Goal: Communication & Community: Participate in discussion

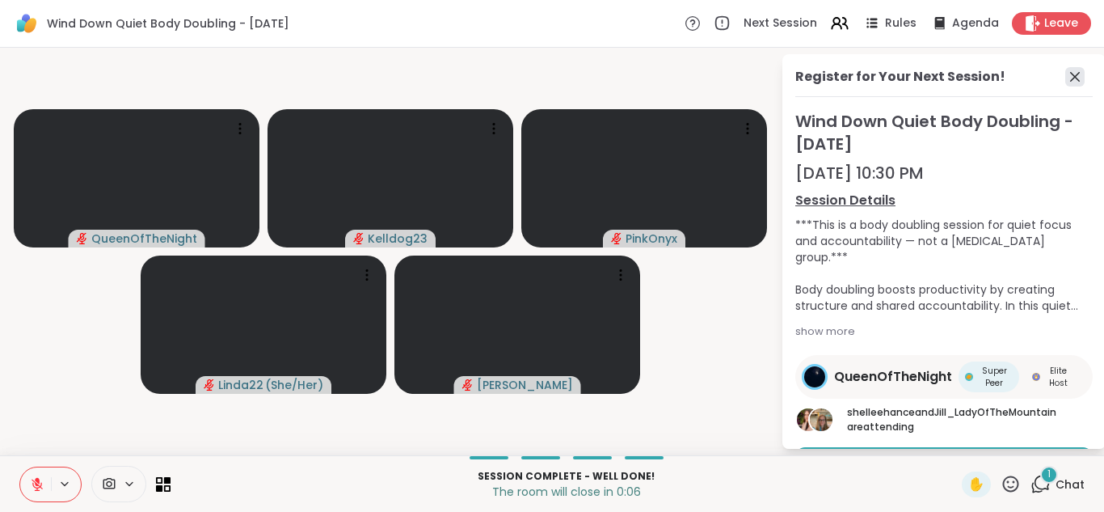
click at [1075, 76] on icon at bounding box center [1075, 77] width 10 height 10
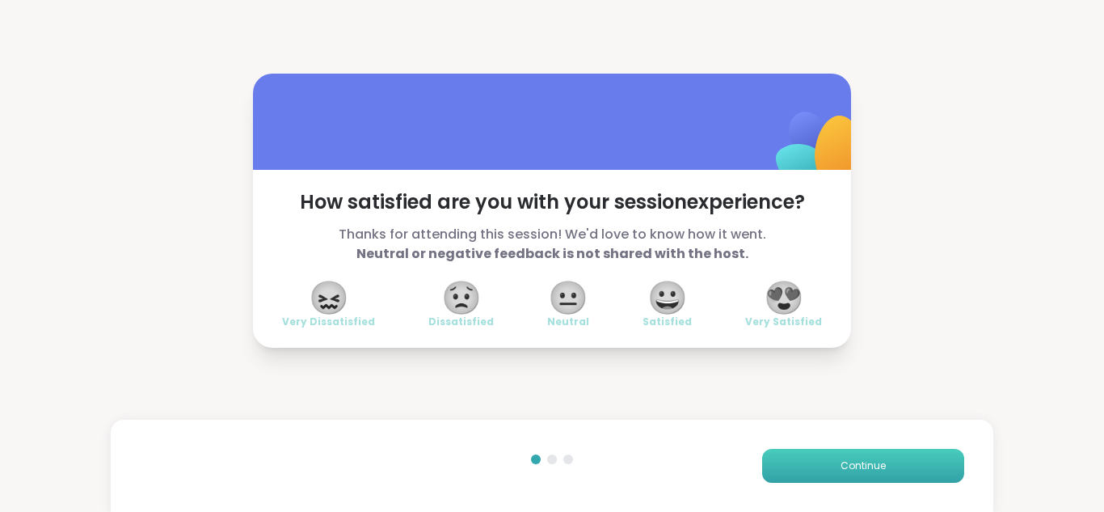
click at [852, 471] on span "Continue" at bounding box center [863, 465] width 45 height 15
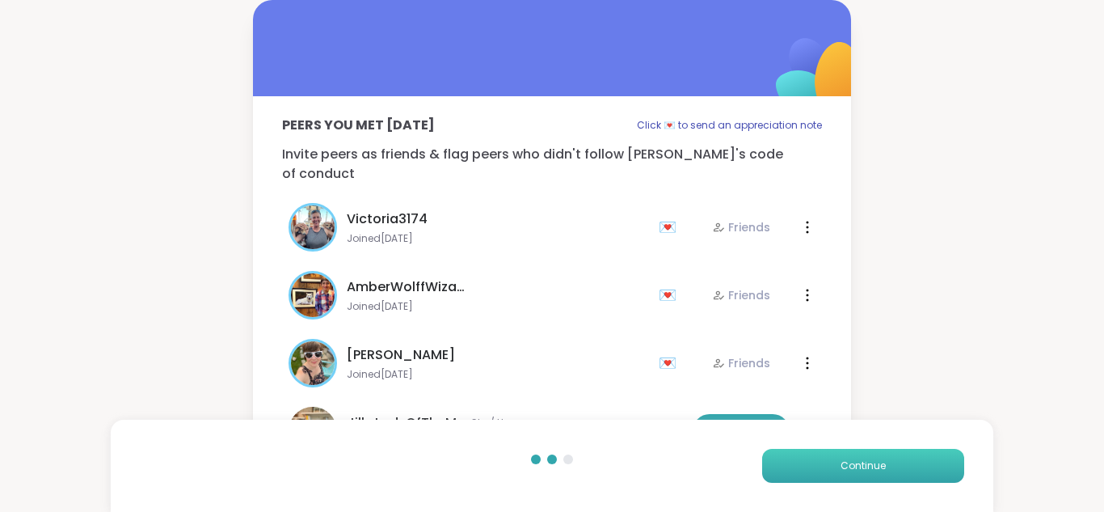
click at [832, 470] on button "Continue" at bounding box center [863, 466] width 202 height 34
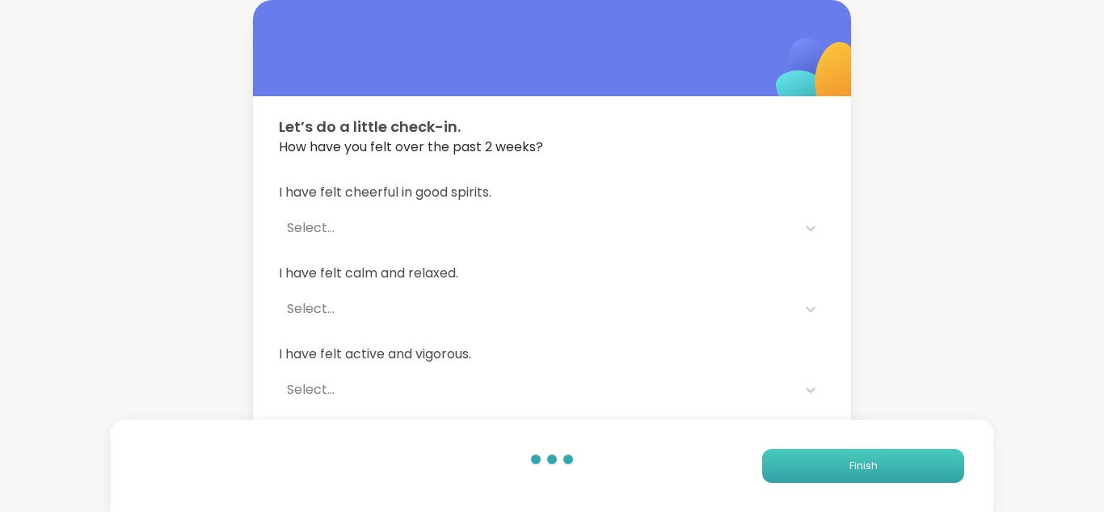
click at [823, 473] on button "Finish" at bounding box center [863, 466] width 202 height 34
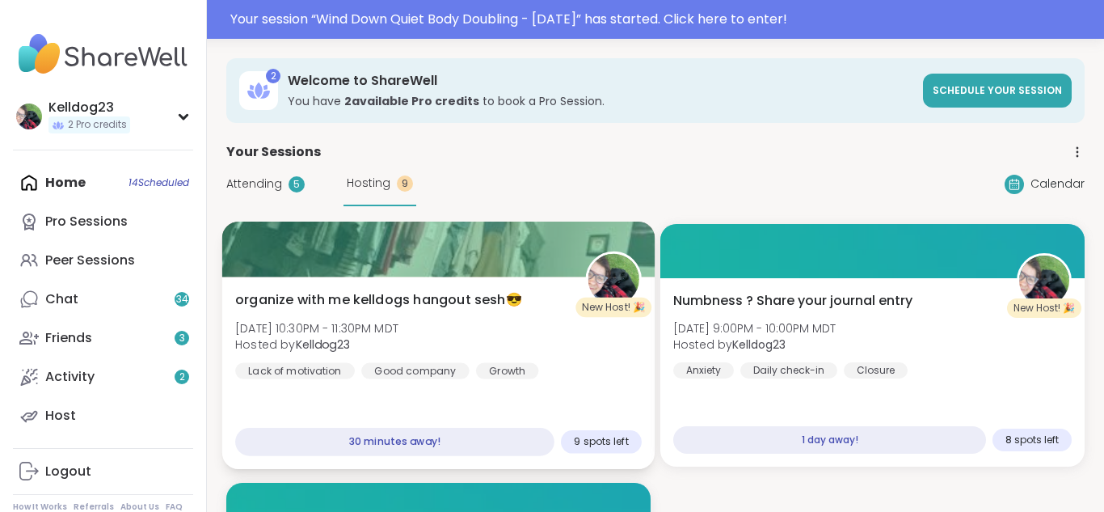
click at [452, 246] on div at bounding box center [438, 248] width 433 height 55
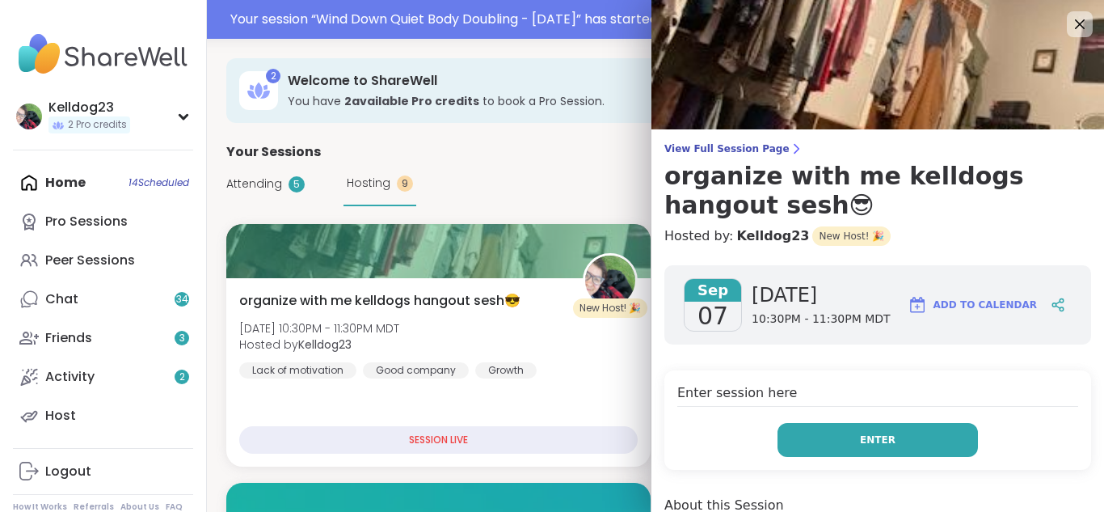
click at [854, 426] on button "Enter" at bounding box center [877, 440] width 200 height 34
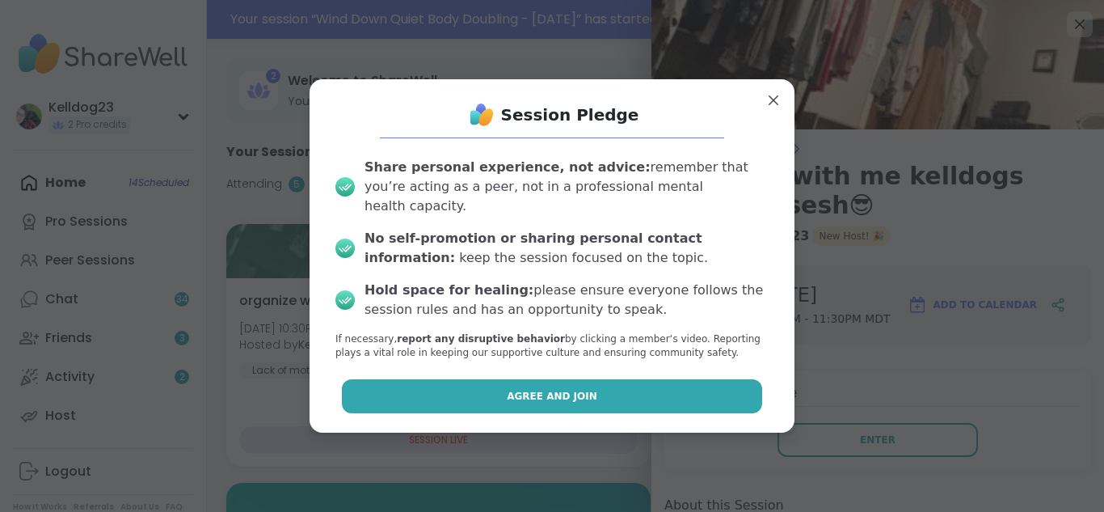
click at [520, 379] on button "Agree and Join" at bounding box center [552, 396] width 421 height 34
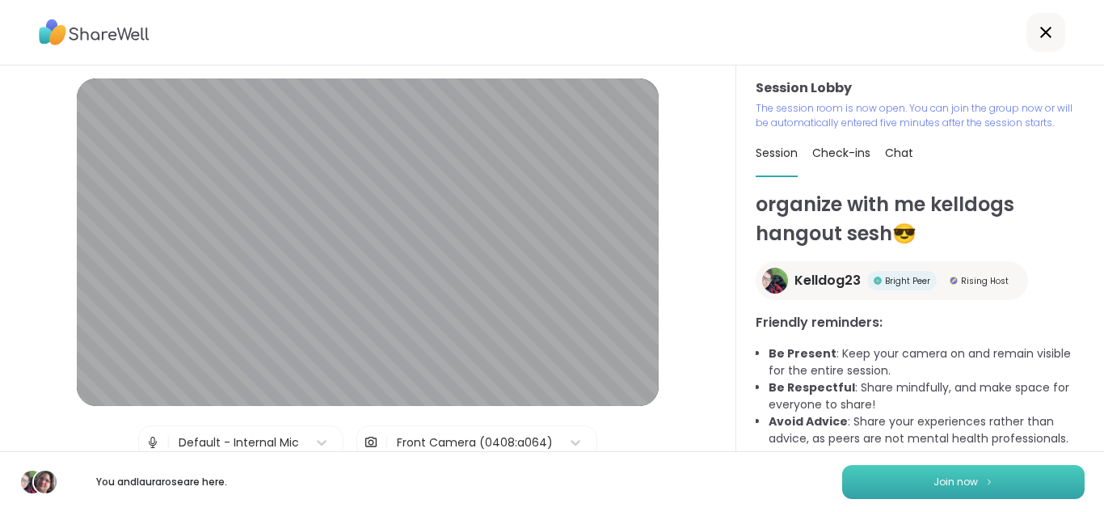
click at [935, 487] on span "Join now" at bounding box center [955, 481] width 44 height 15
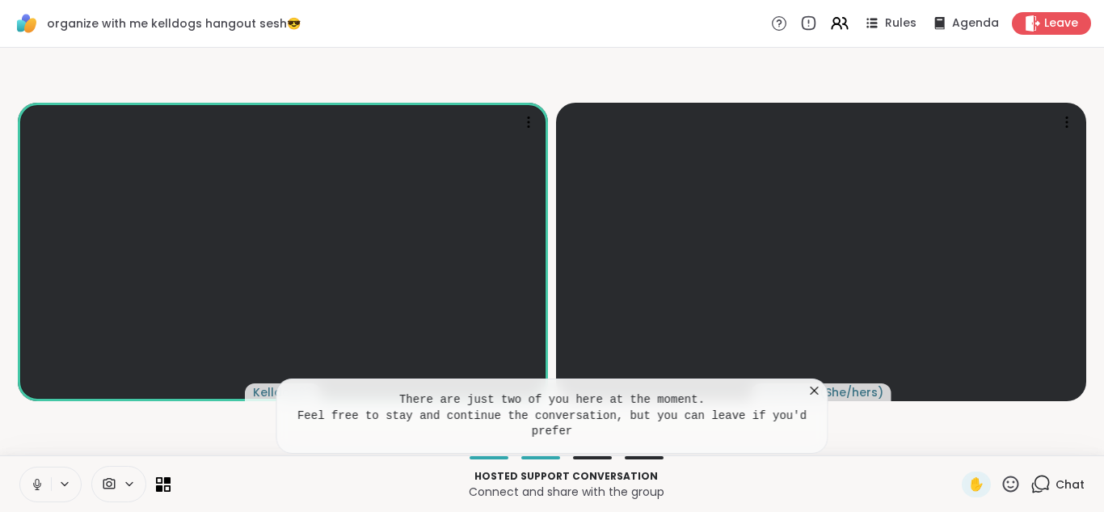
click at [817, 386] on icon at bounding box center [815, 390] width 8 height 8
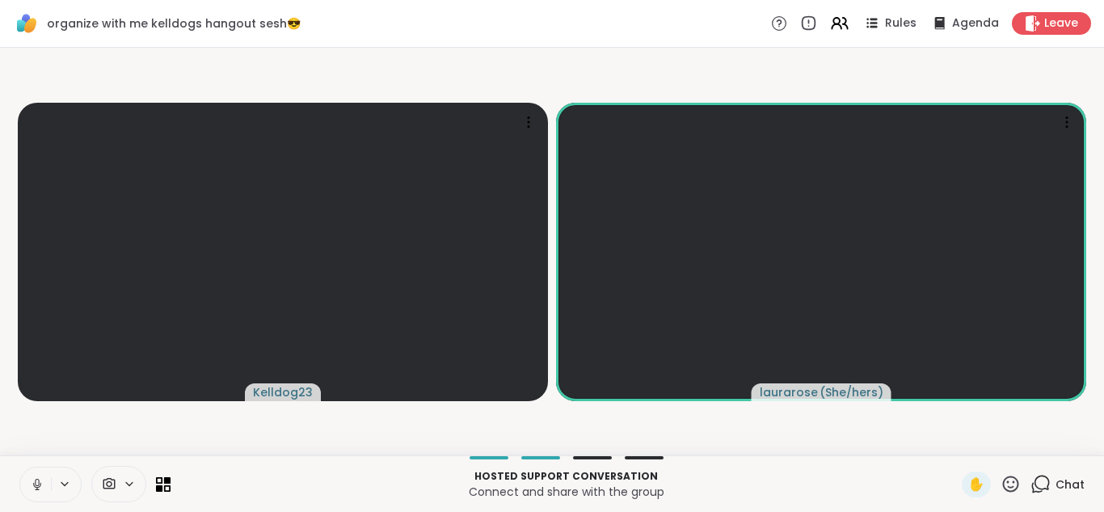
click at [1043, 478] on icon at bounding box center [1040, 484] width 20 height 20
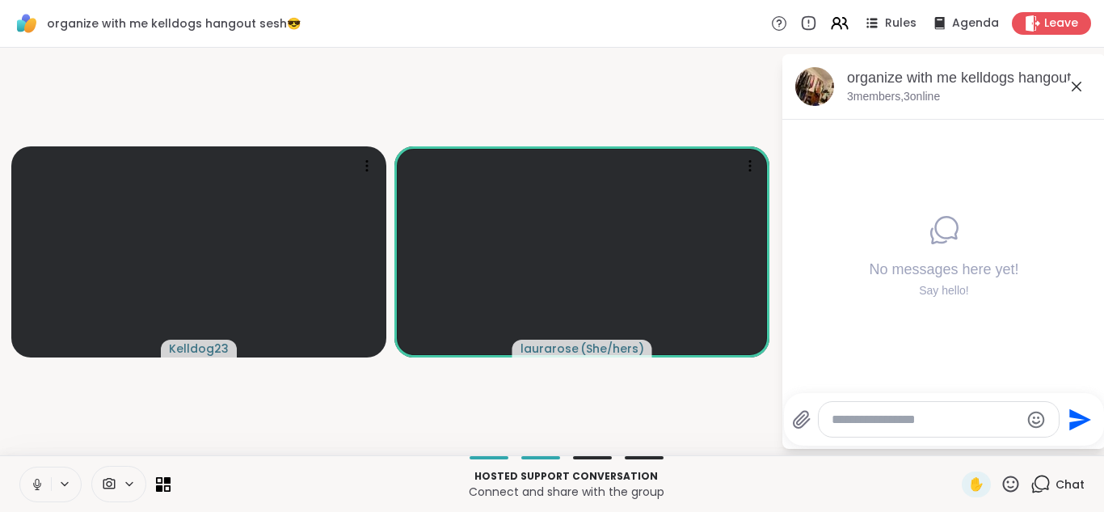
click at [1083, 88] on icon at bounding box center [1076, 86] width 19 height 19
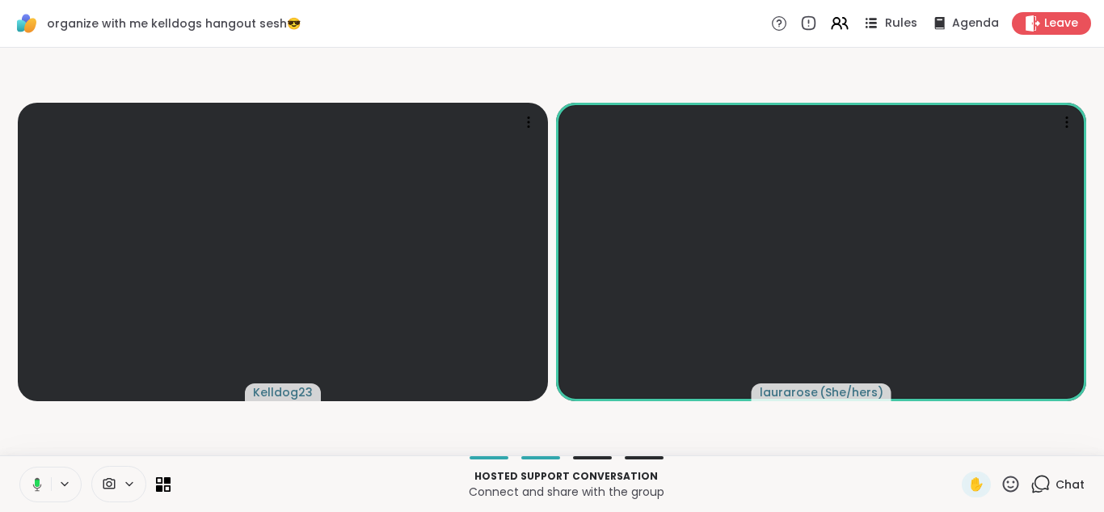
click at [892, 29] on span "Rules" at bounding box center [901, 23] width 33 height 17
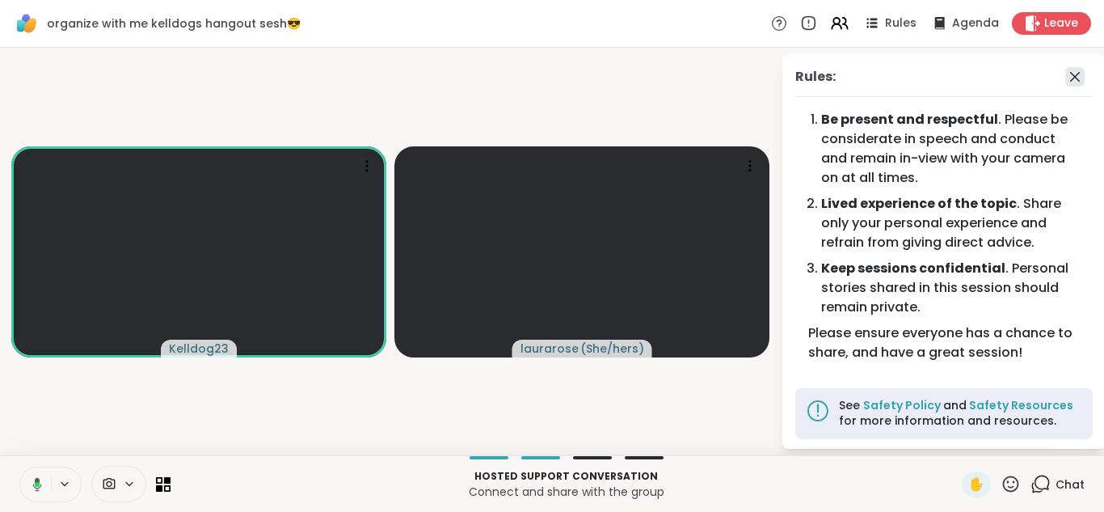
click at [1072, 74] on icon at bounding box center [1075, 77] width 10 height 10
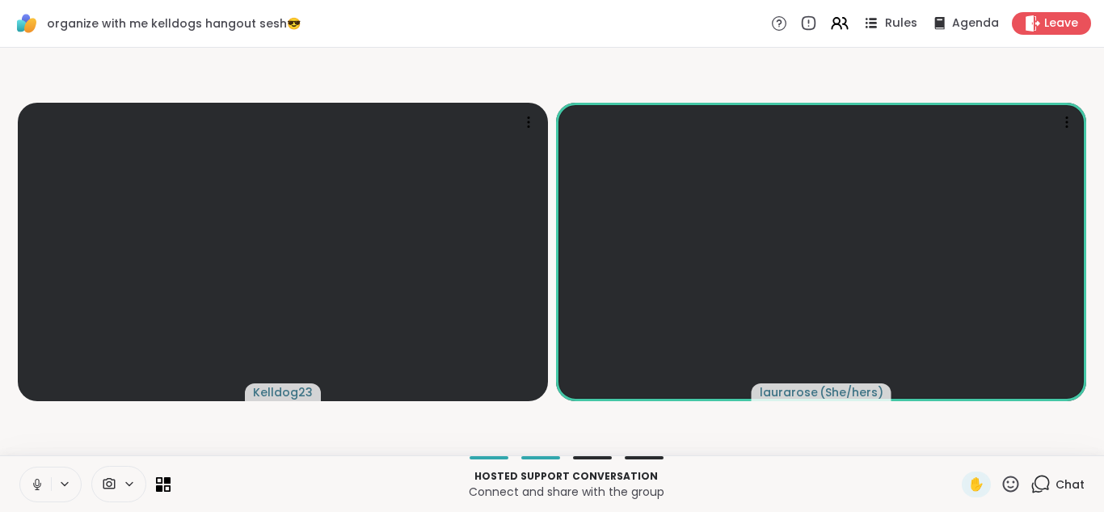
click at [897, 23] on span "Rules" at bounding box center [901, 23] width 33 height 17
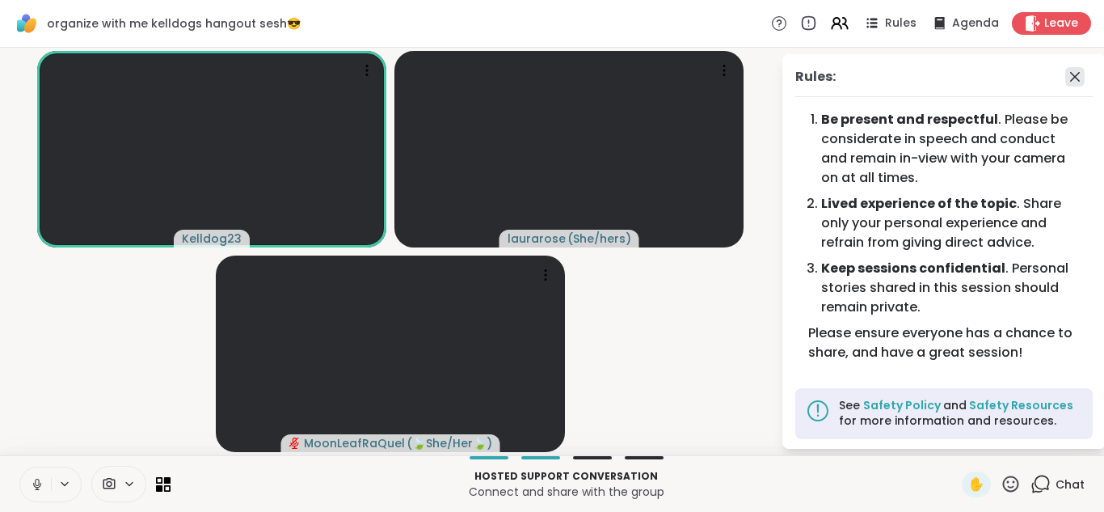
click at [1067, 80] on icon at bounding box center [1074, 76] width 19 height 19
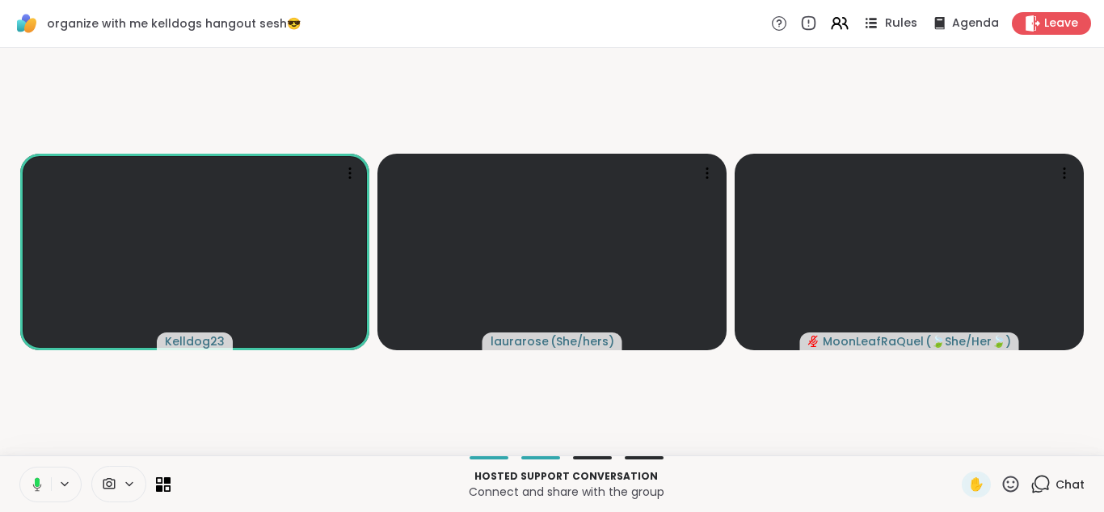
click at [881, 26] on icon at bounding box center [871, 23] width 20 height 20
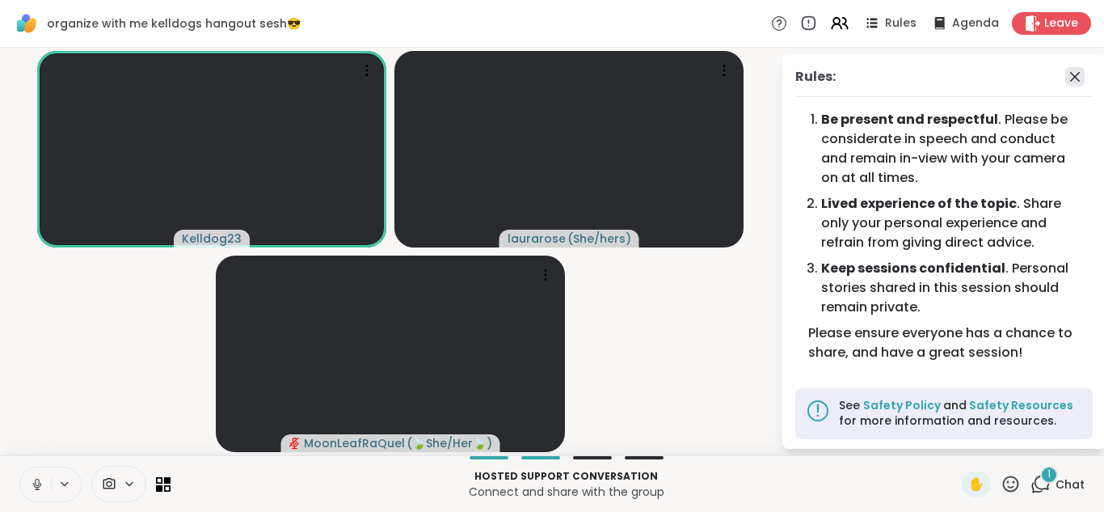
click at [1068, 80] on icon at bounding box center [1074, 76] width 19 height 19
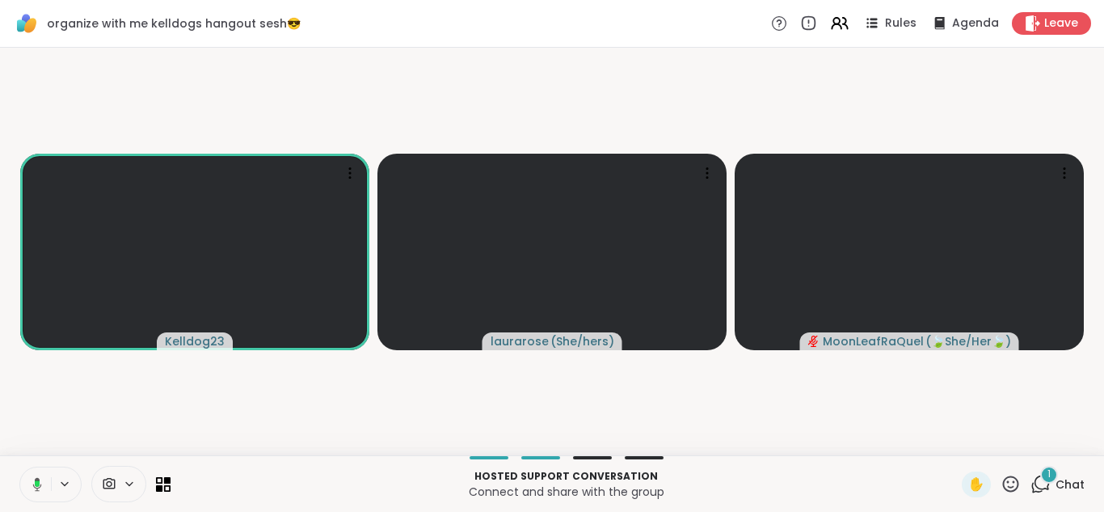
click at [1045, 479] on div "1" at bounding box center [1049, 475] width 18 height 18
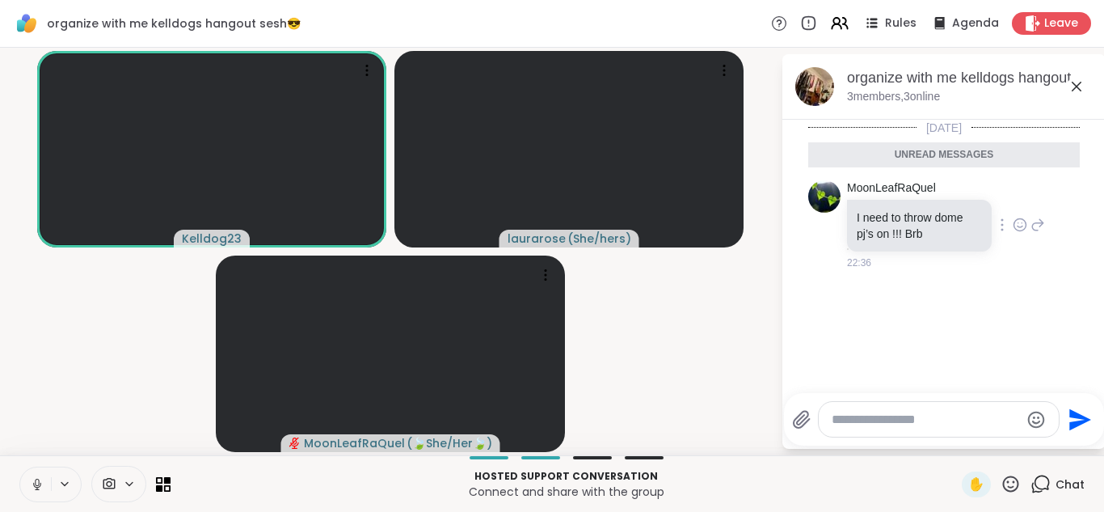
click at [1018, 225] on icon at bounding box center [1020, 225] width 15 height 16
click at [891, 207] on button "Select Reaction: Heart" at bounding box center [891, 199] width 32 height 32
click at [1080, 85] on icon at bounding box center [1076, 86] width 19 height 19
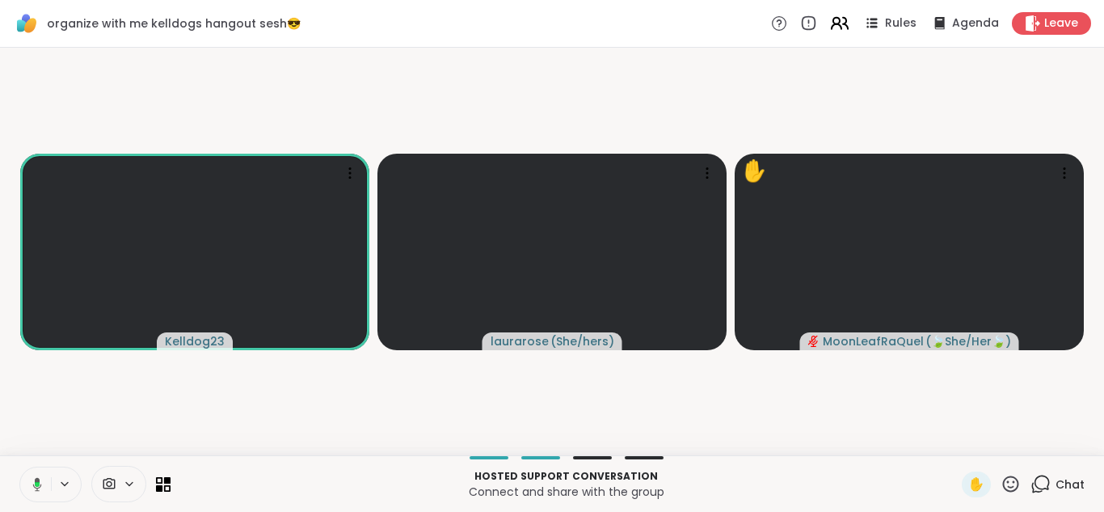
click at [841, 28] on icon at bounding box center [837, 26] width 10 height 5
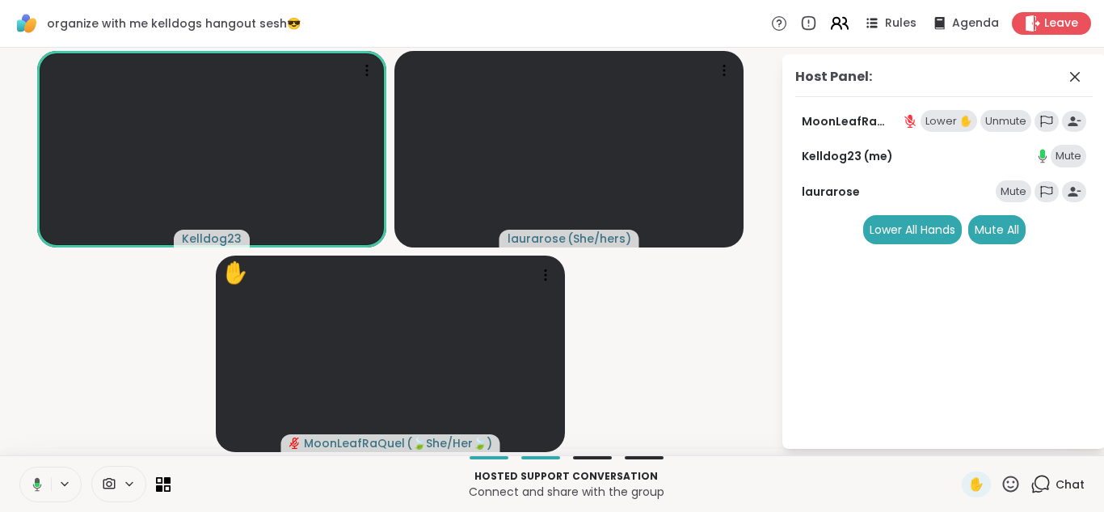
click at [841, 28] on icon at bounding box center [837, 26] width 10 height 5
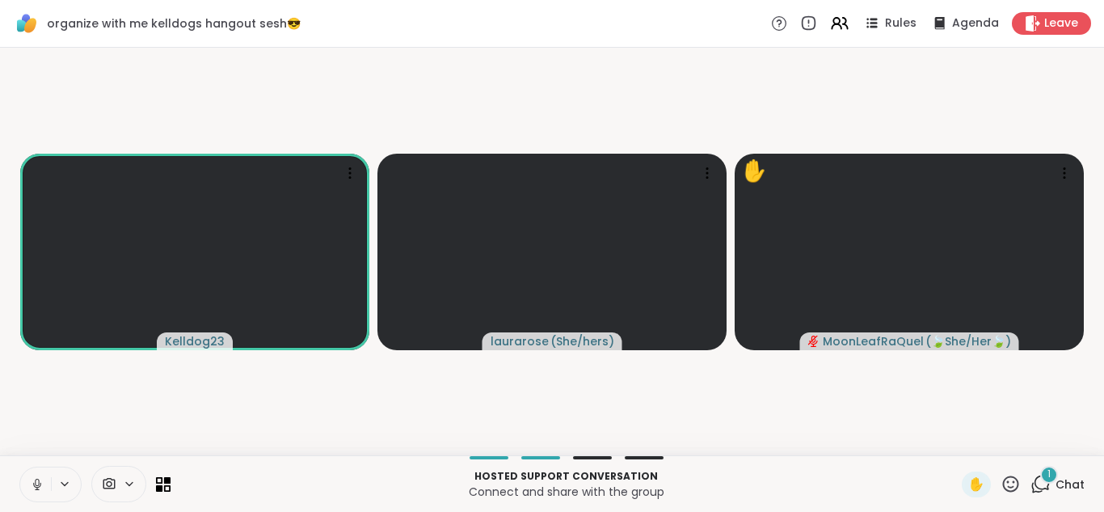
click at [1041, 482] on icon at bounding box center [1040, 484] width 20 height 20
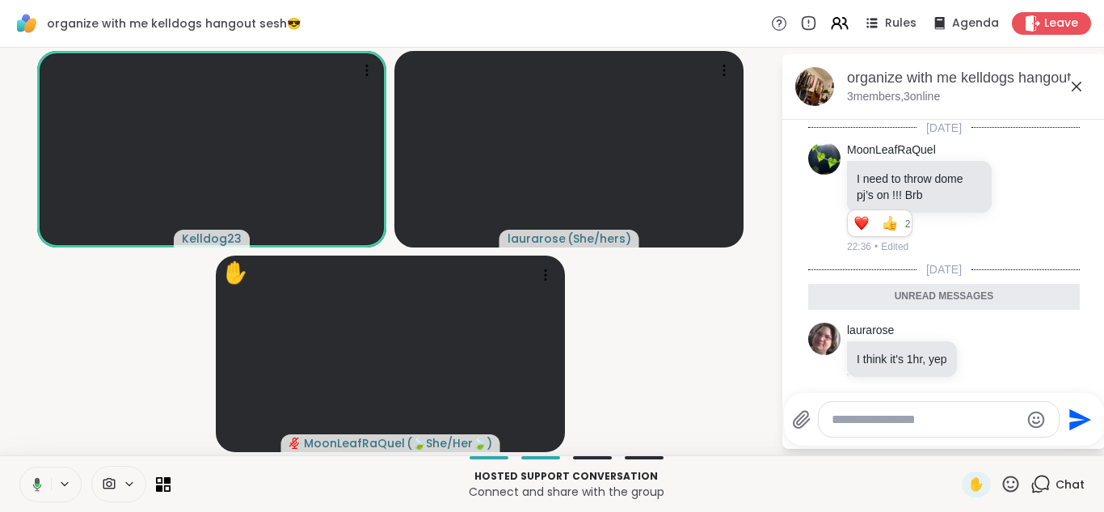
scroll to position [19, 0]
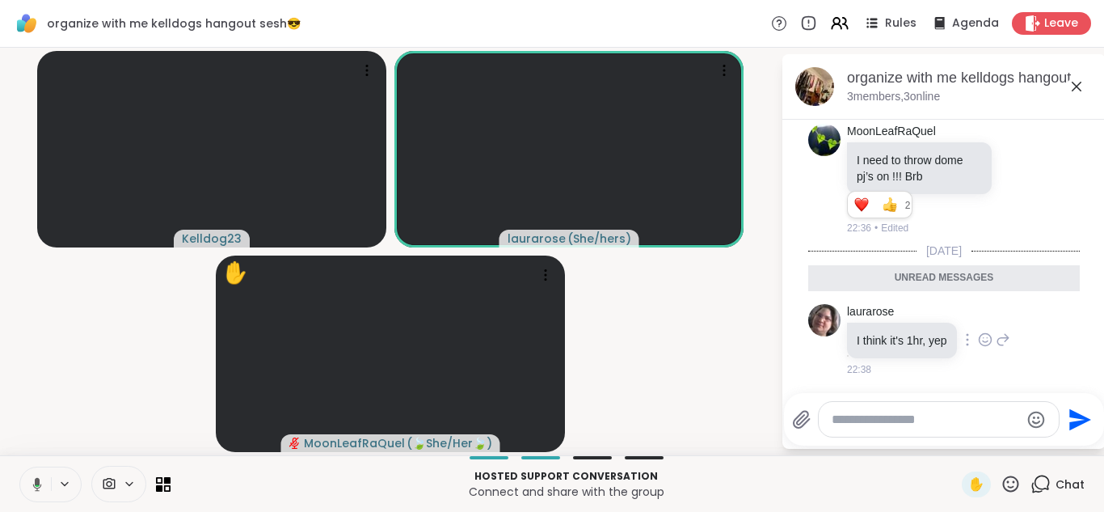
click at [978, 344] on icon at bounding box center [985, 339] width 15 height 16
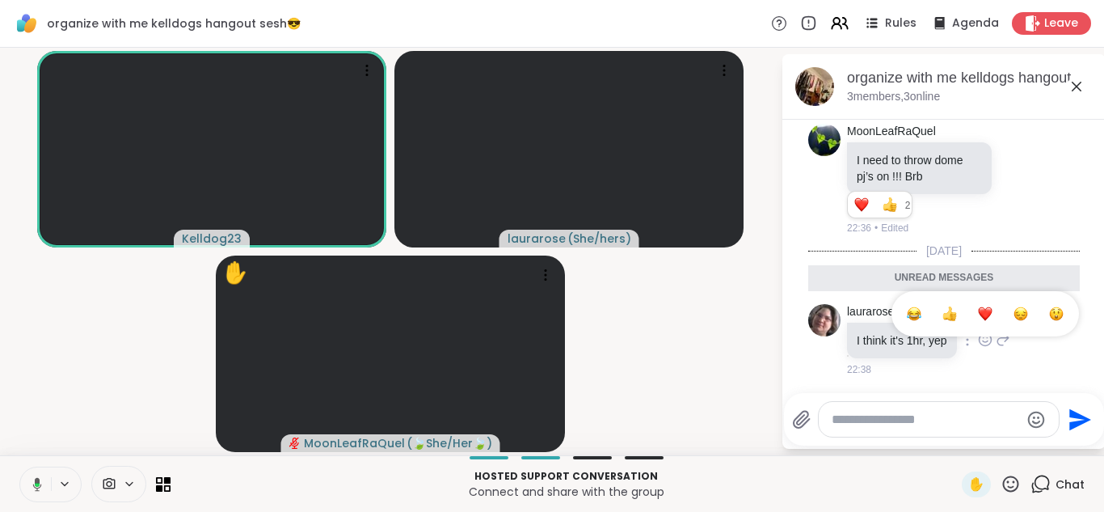
click at [942, 321] on span "Select Reaction: Thumbs up" at bounding box center [949, 313] width 15 height 16
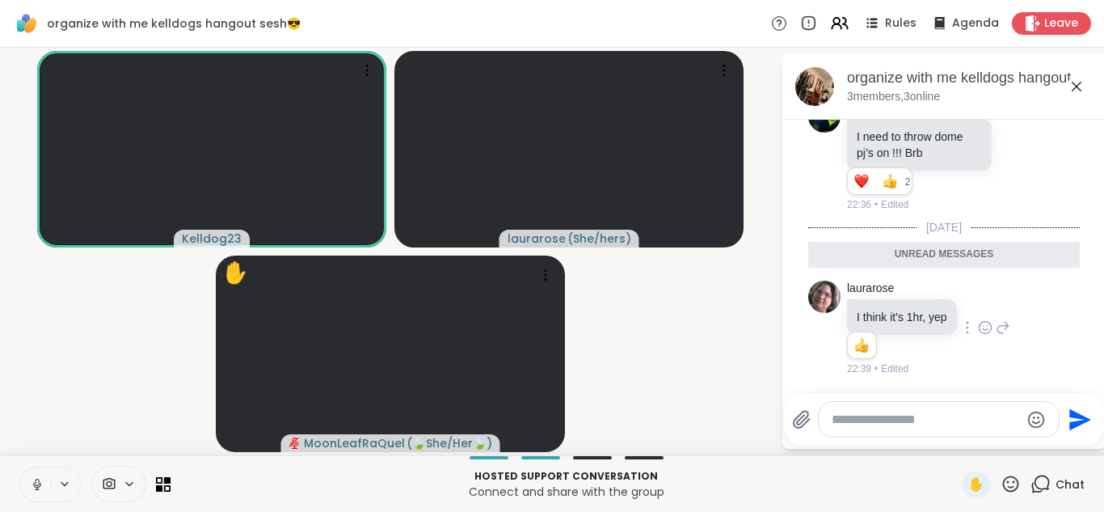
click at [1078, 87] on icon at bounding box center [1077, 87] width 10 height 10
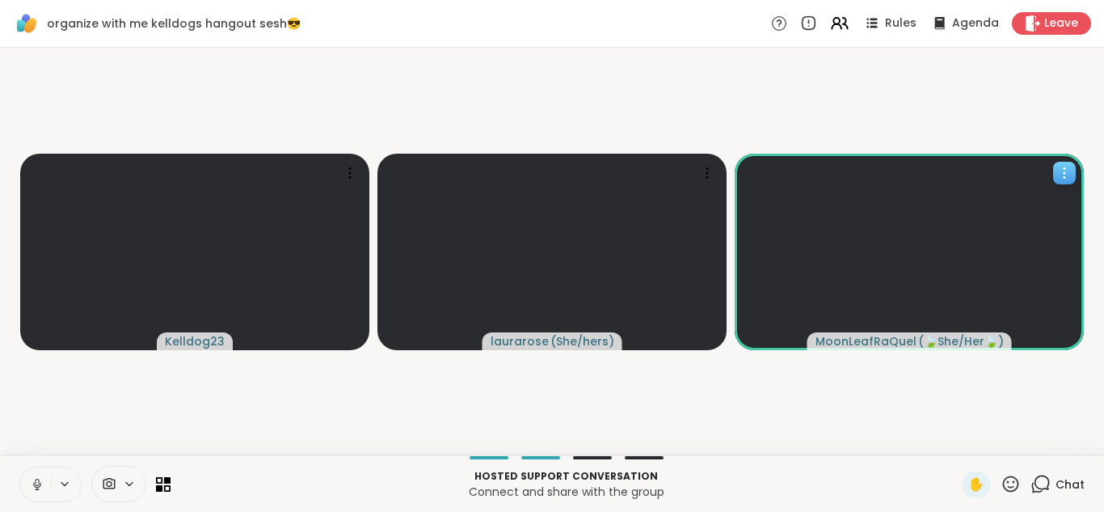
click at [1060, 176] on icon at bounding box center [1064, 173] width 16 height 16
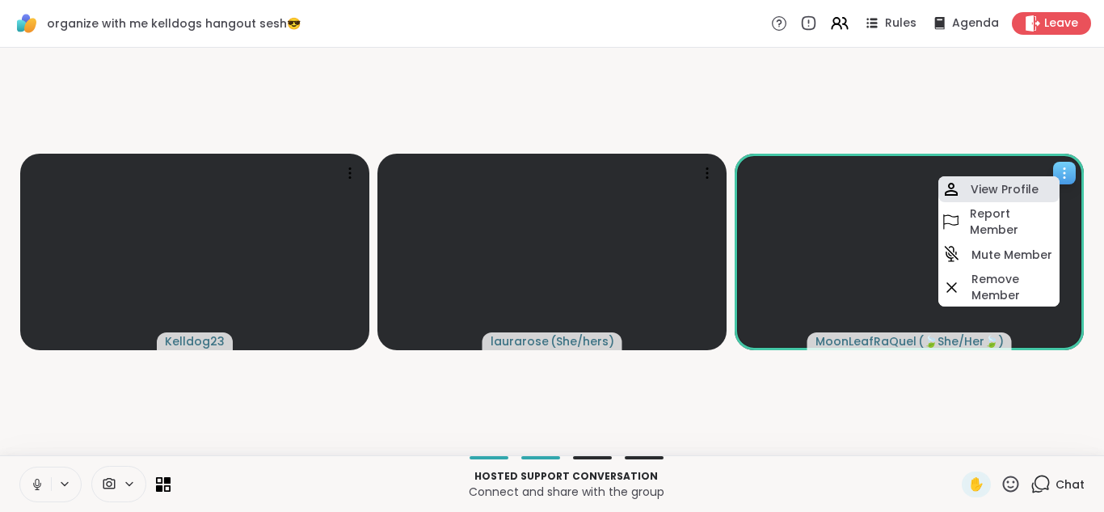
click at [1005, 183] on h4 "View Profile" at bounding box center [1005, 189] width 68 height 16
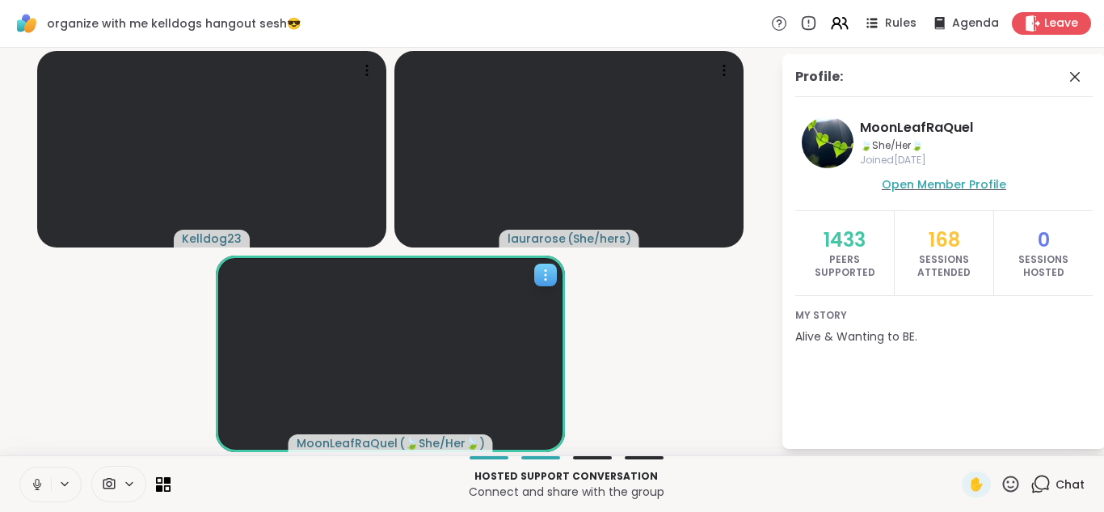
click at [929, 179] on span "Open Member Profile" at bounding box center [944, 184] width 124 height 16
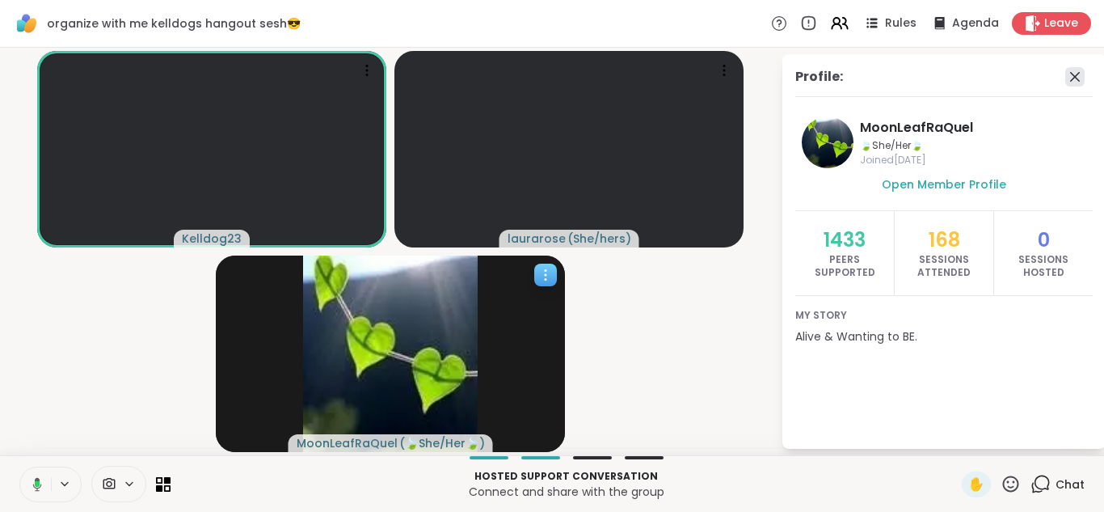
click at [1081, 82] on icon at bounding box center [1074, 76] width 19 height 19
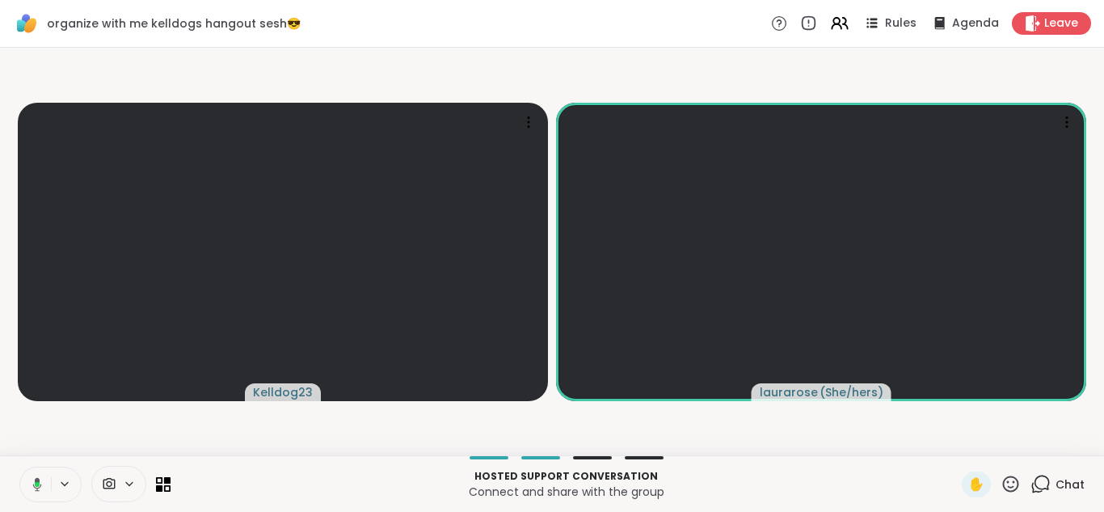
click at [30, 495] on button at bounding box center [34, 484] width 33 height 34
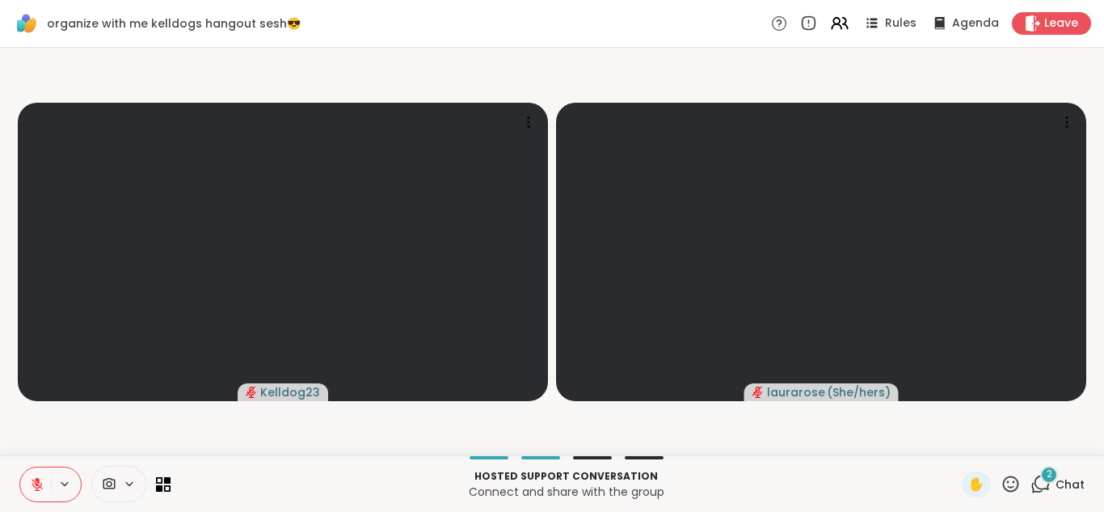
click at [30, 495] on button at bounding box center [35, 484] width 31 height 34
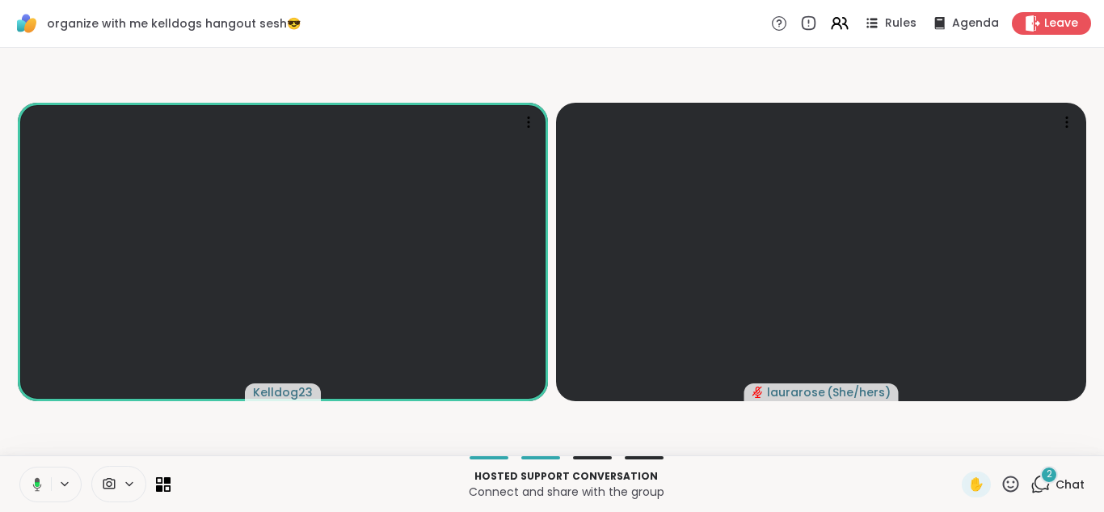
click at [1044, 485] on icon at bounding box center [1040, 484] width 20 height 20
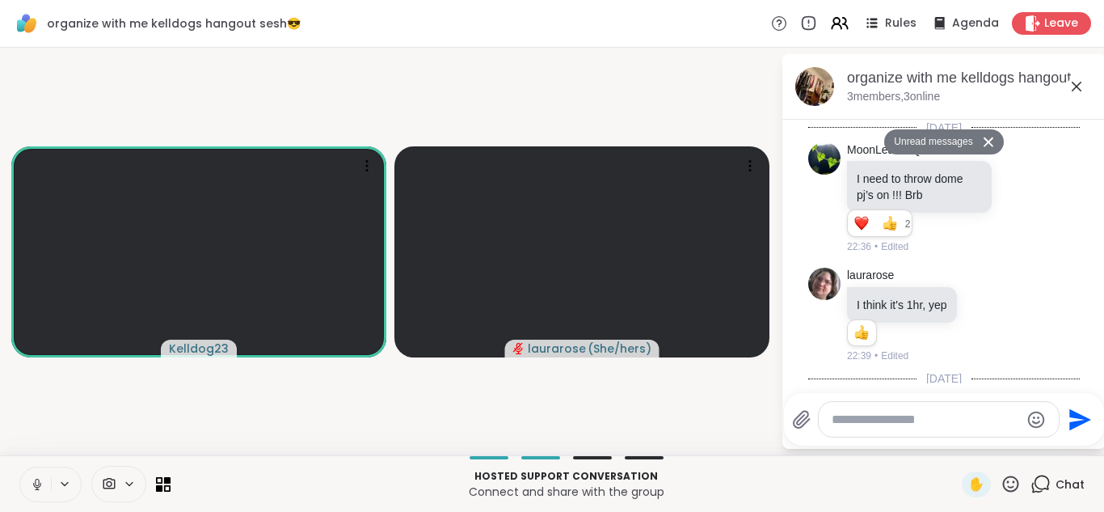
scroll to position [558, 0]
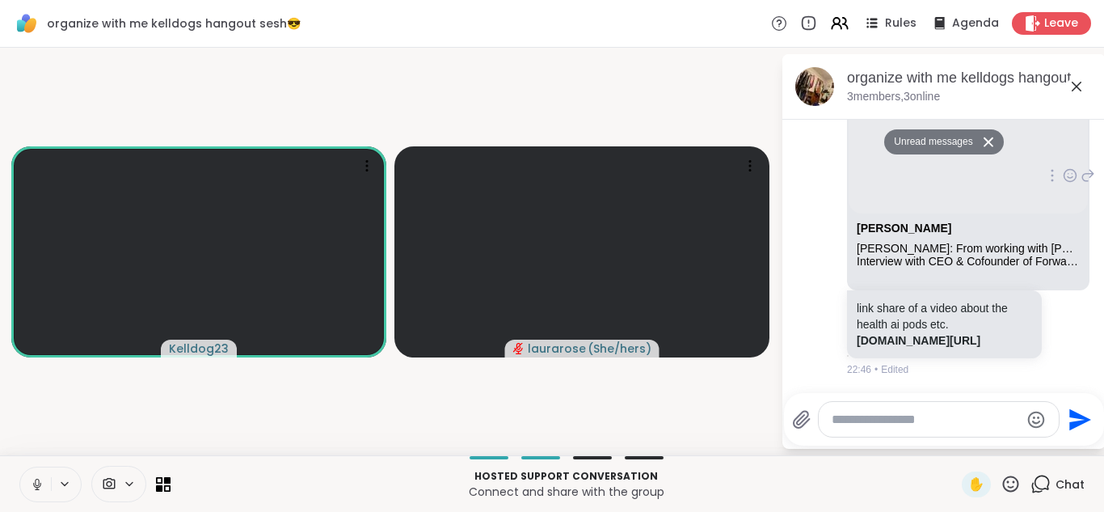
click at [849, 263] on div "Adrian Aoun Adrian Aoun: From working with Larry Page to founding Forward Inter…" at bounding box center [968, 244] width 239 height 63
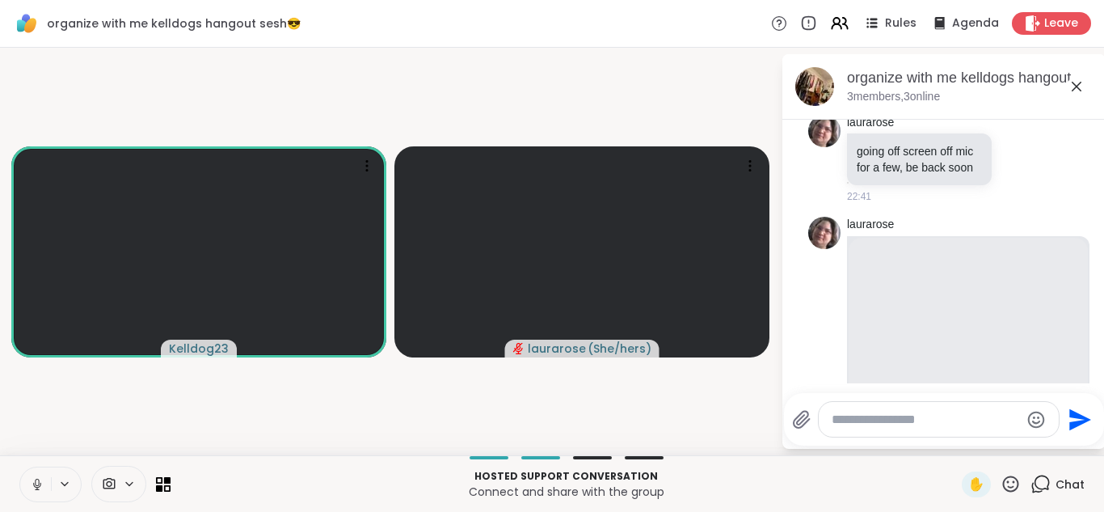
scroll to position [299, 0]
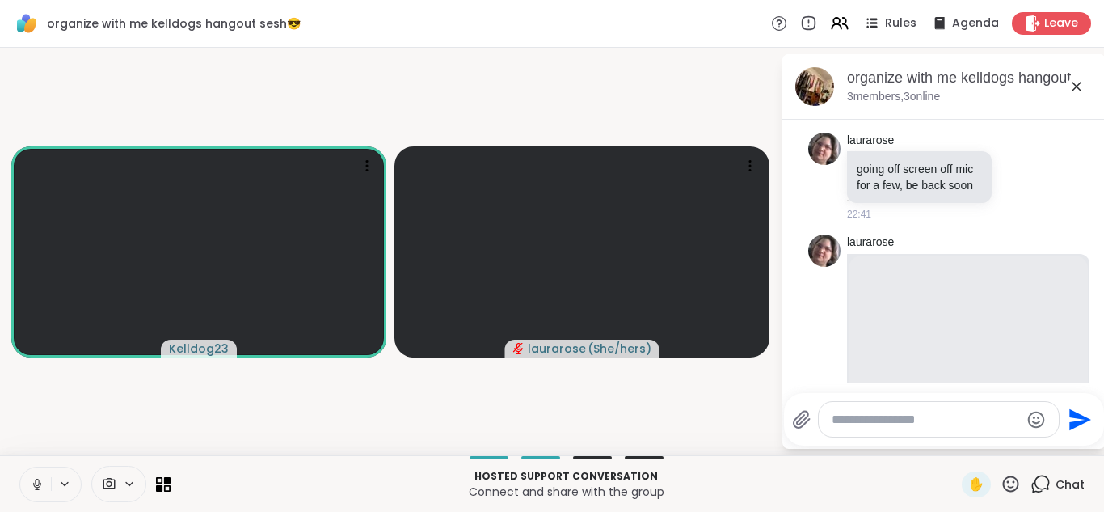
click at [1075, 80] on icon at bounding box center [1076, 86] width 19 height 19
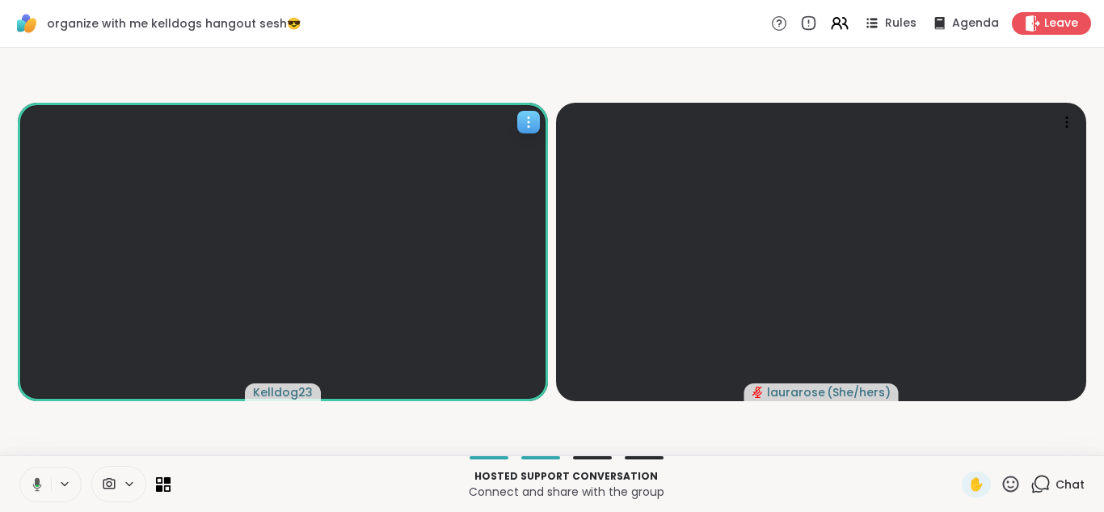
click at [522, 121] on icon at bounding box center [528, 122] width 16 height 16
click at [221, 58] on video-player-container "Kelldog23 laurarose ( She/hers )" at bounding box center [552, 251] width 1085 height 394
click at [127, 491] on div at bounding box center [118, 484] width 55 height 36
click at [86, 427] on div "Front Camera" at bounding box center [106, 425] width 91 height 19
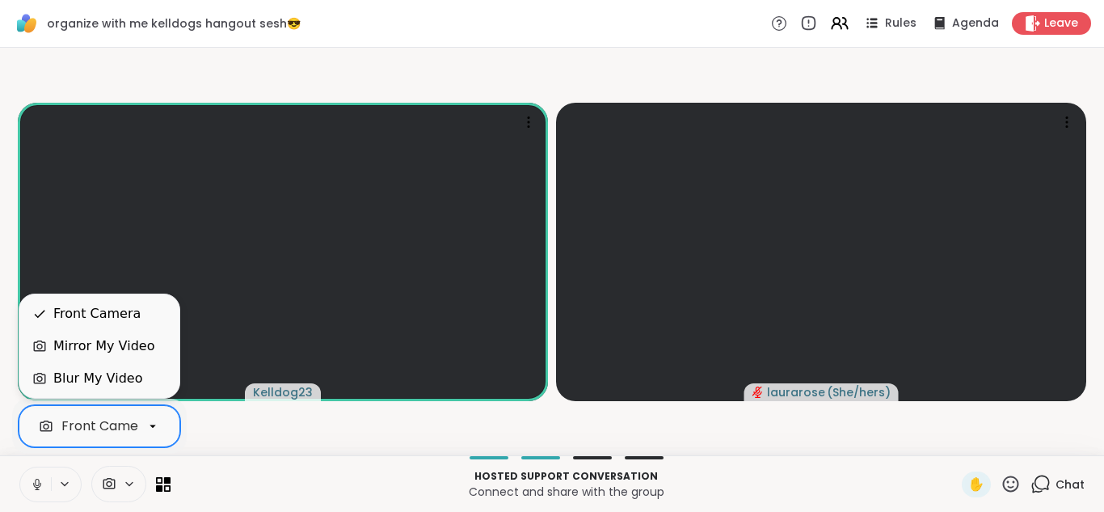
click at [69, 355] on div "Mirror My Video" at bounding box center [103, 345] width 101 height 19
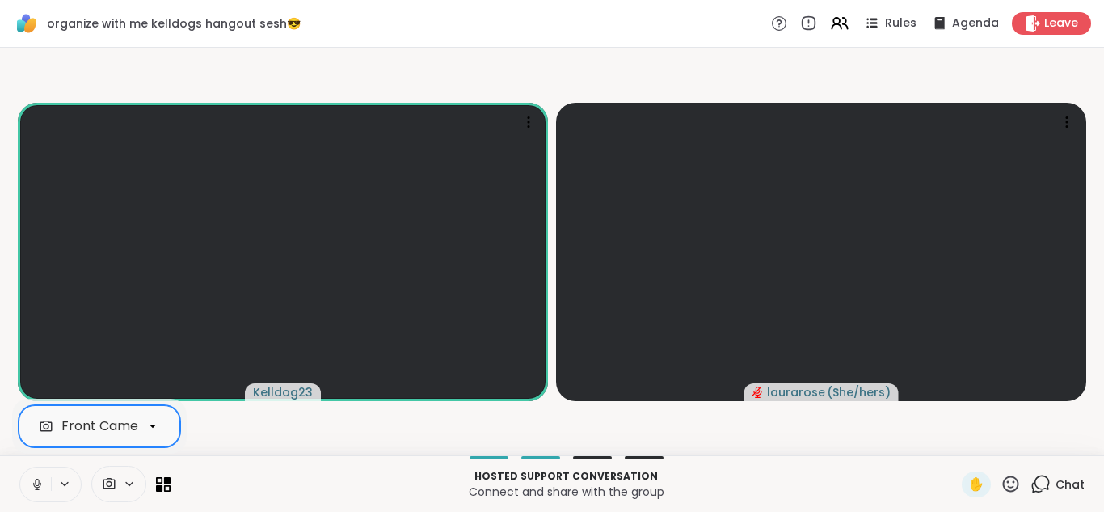
click at [100, 423] on div "Front Camera" at bounding box center [106, 425] width 91 height 19
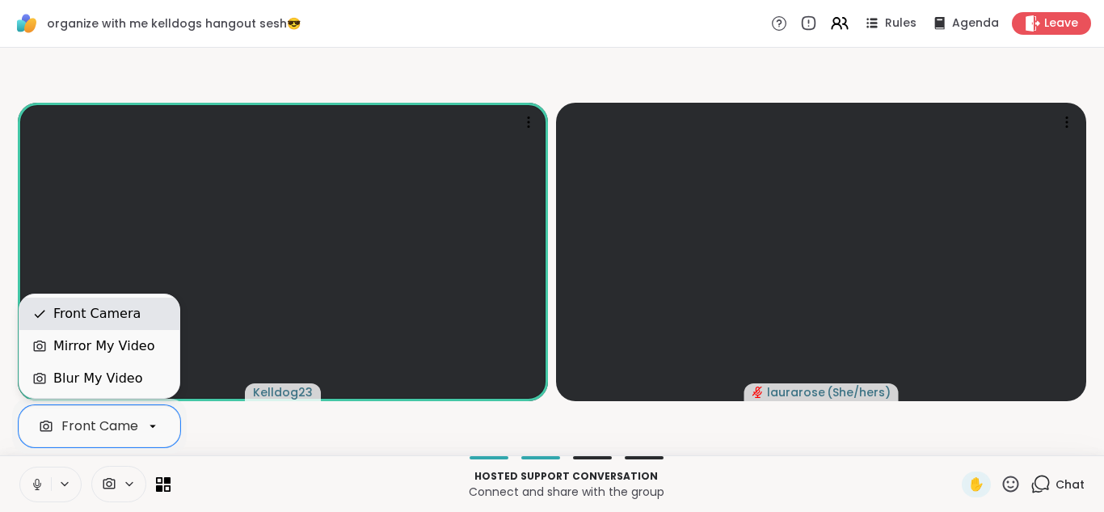
click at [61, 314] on div "Front Camera" at bounding box center [96, 313] width 87 height 19
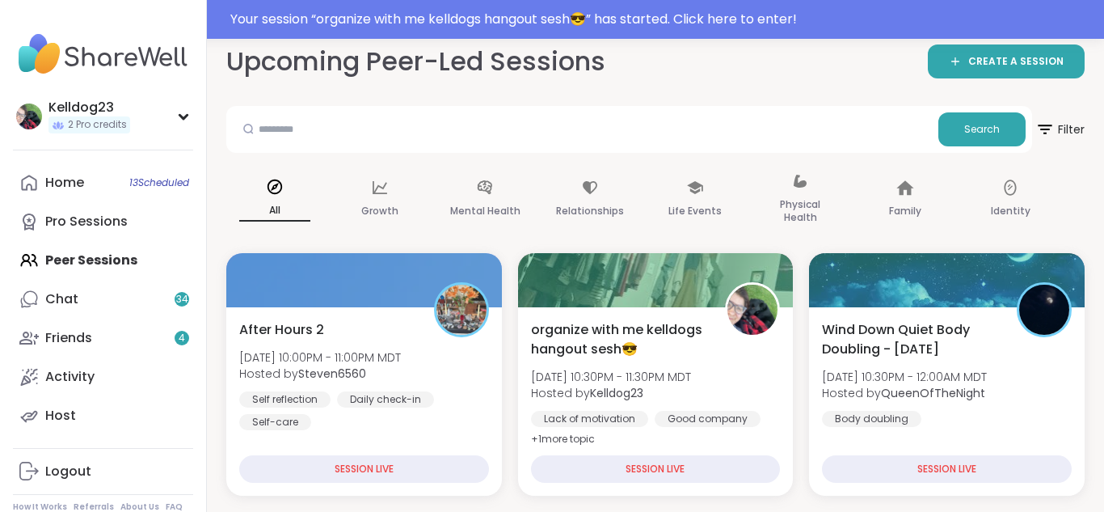
scroll to position [97, 0]
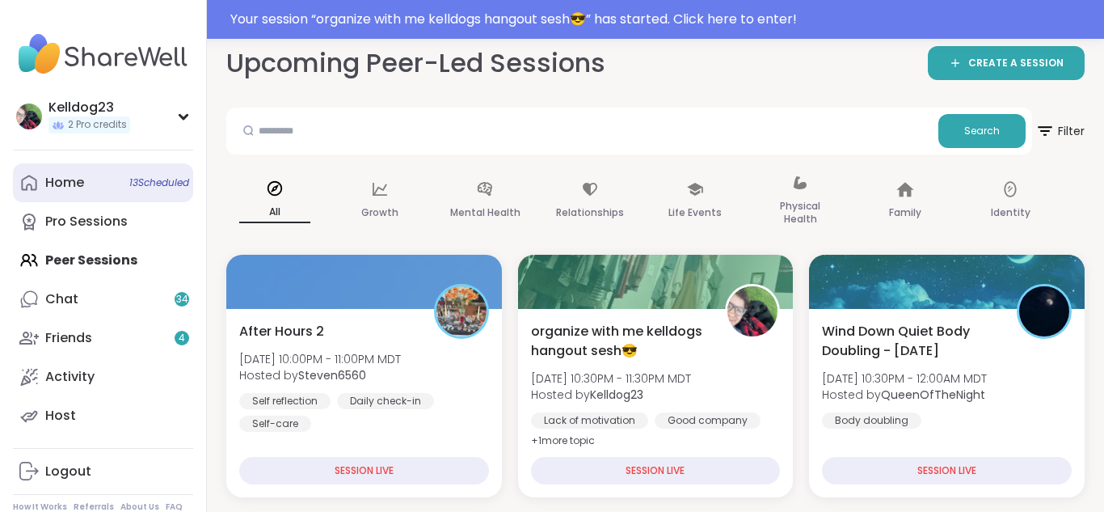
click at [56, 180] on div "Home 13 Scheduled" at bounding box center [64, 183] width 39 height 18
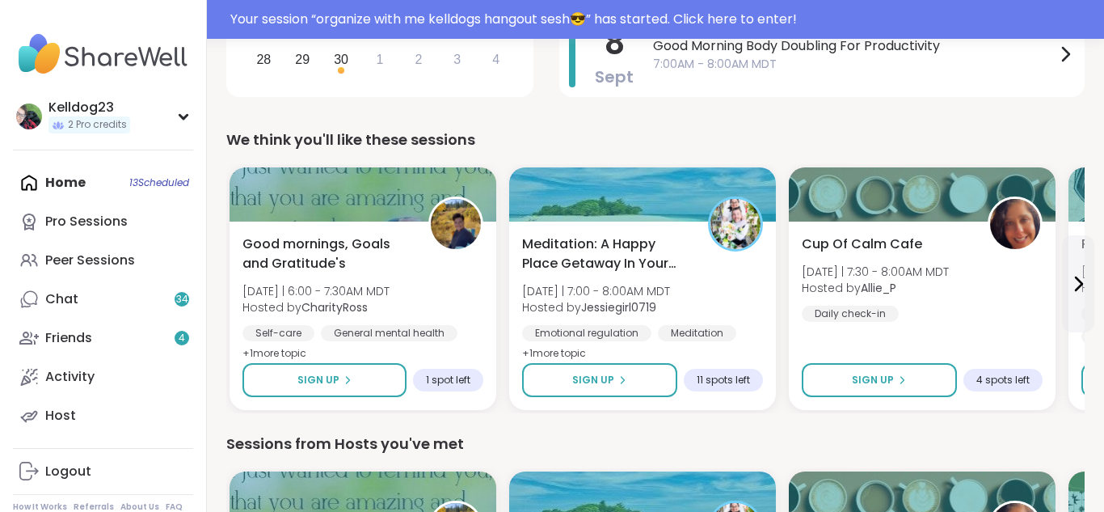
scroll to position [453, 0]
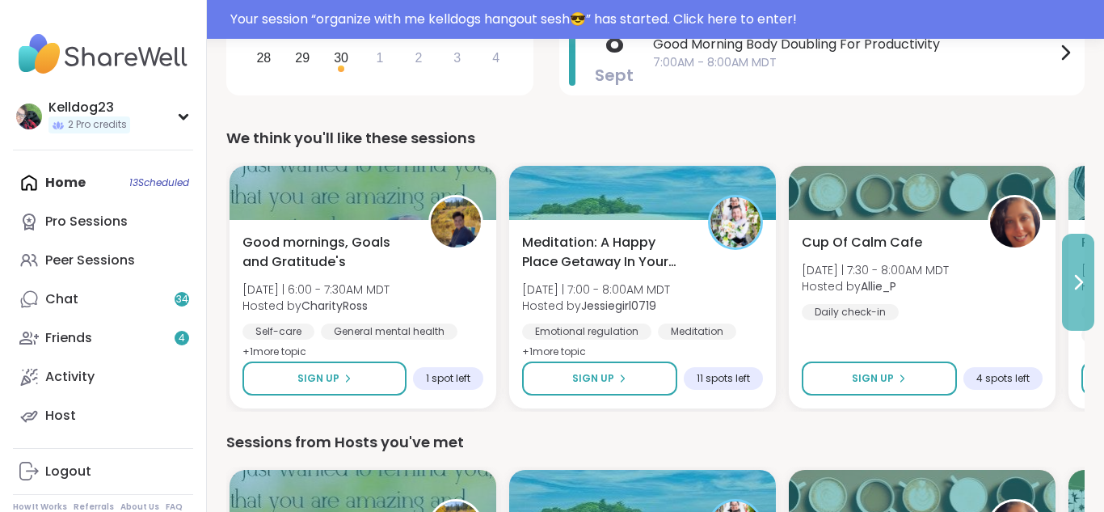
click at [1071, 286] on icon at bounding box center [1077, 281] width 19 height 19
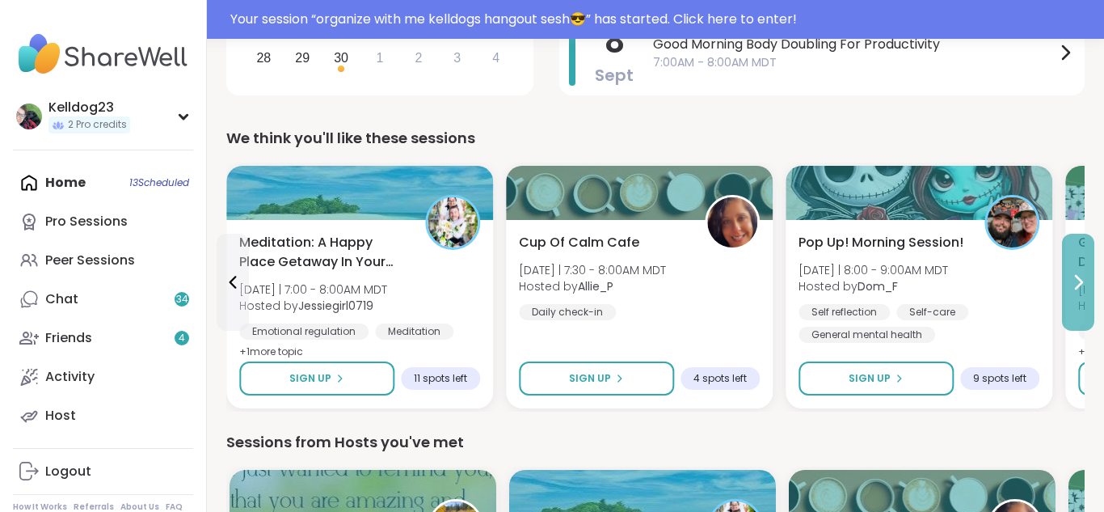
click at [1071, 286] on icon at bounding box center [1077, 281] width 19 height 19
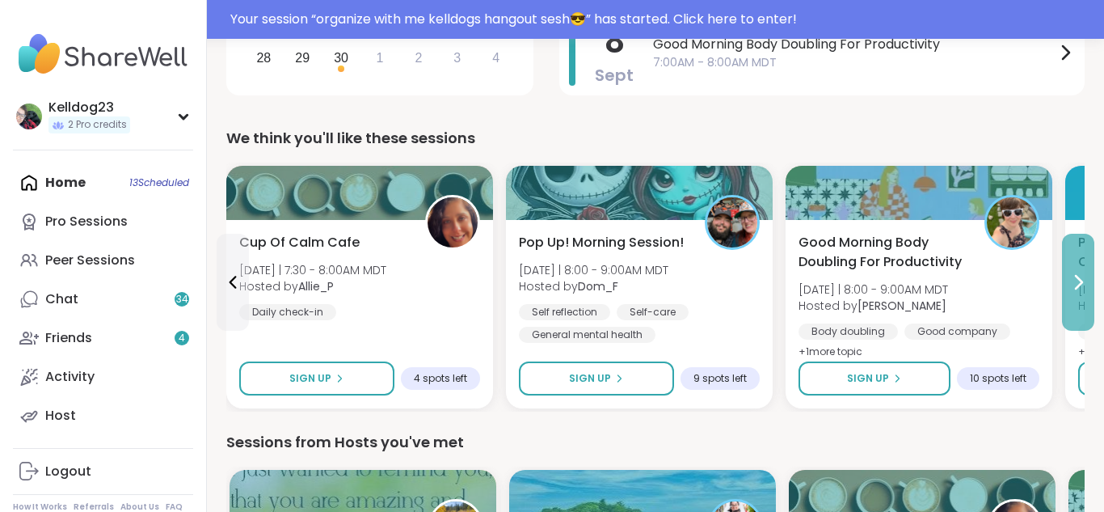
click at [1071, 285] on icon at bounding box center [1077, 281] width 19 height 19
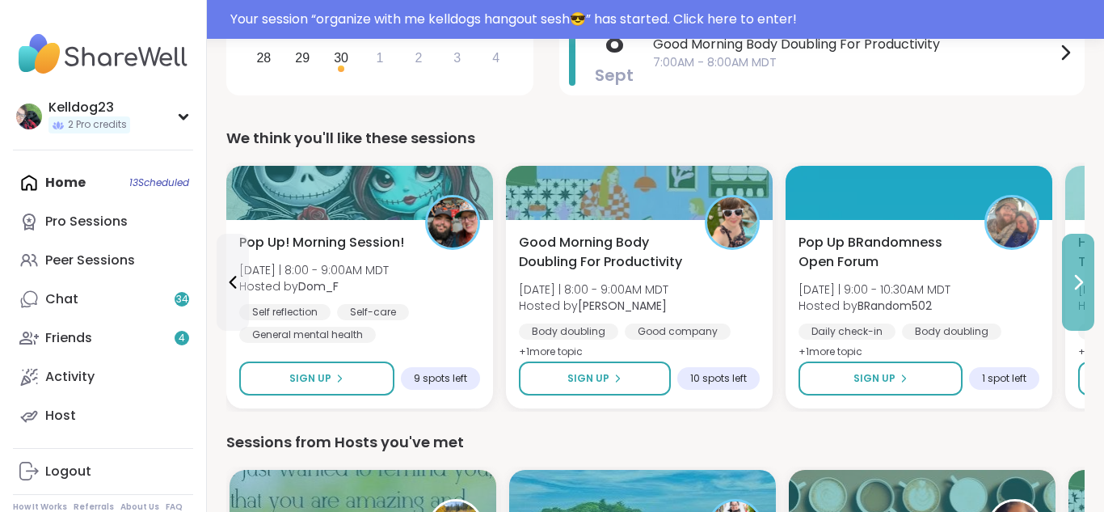
click at [1081, 260] on button at bounding box center [1078, 282] width 32 height 97
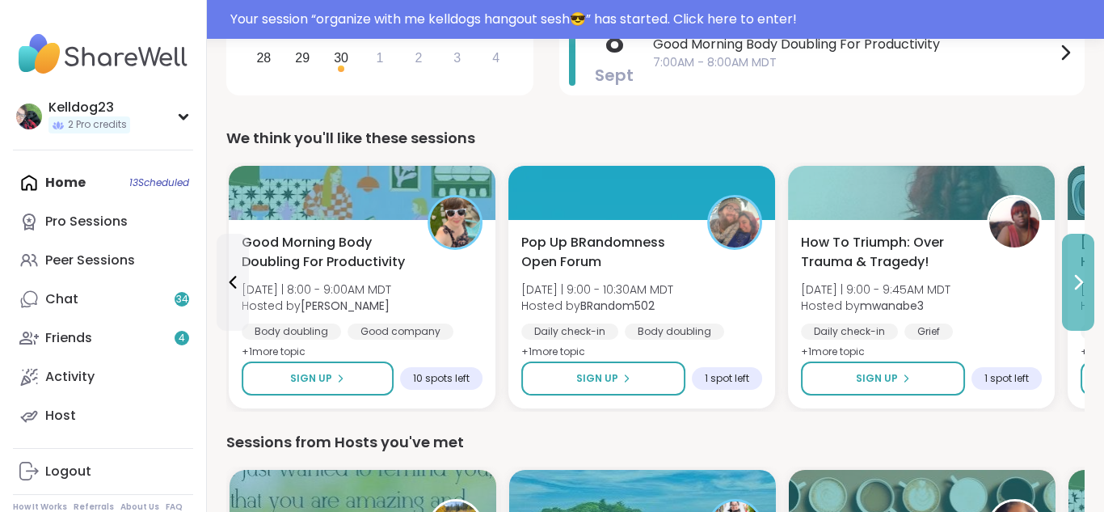
click at [1081, 260] on button at bounding box center [1078, 282] width 32 height 97
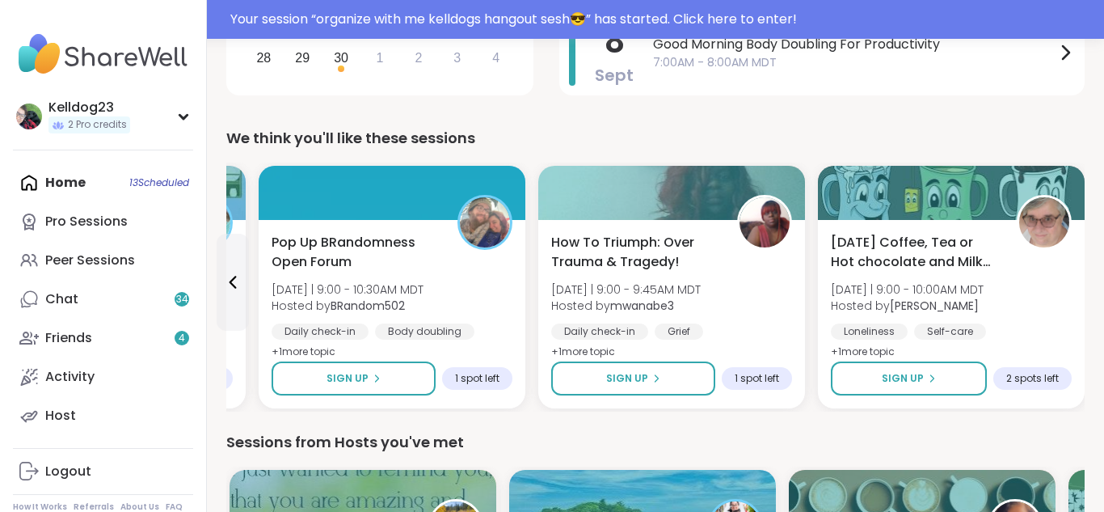
click at [1081, 260] on div "Monday Coffee, Tea or Hot chocolate and Milk Club Mon 9/8 | 9:00 - 10:00AM MDT …" at bounding box center [951, 314] width 267 height 188
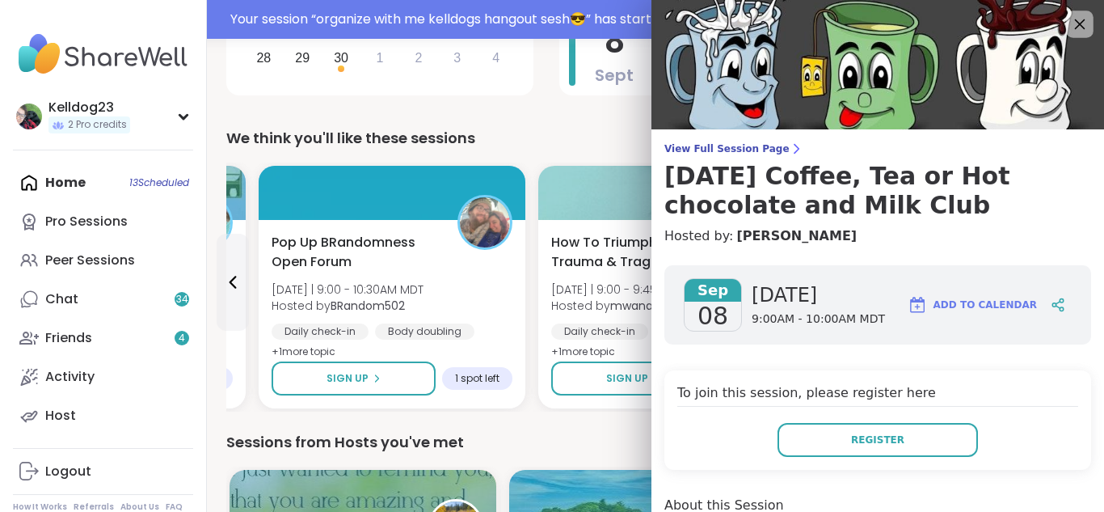
click at [1081, 24] on icon at bounding box center [1080, 24] width 11 height 11
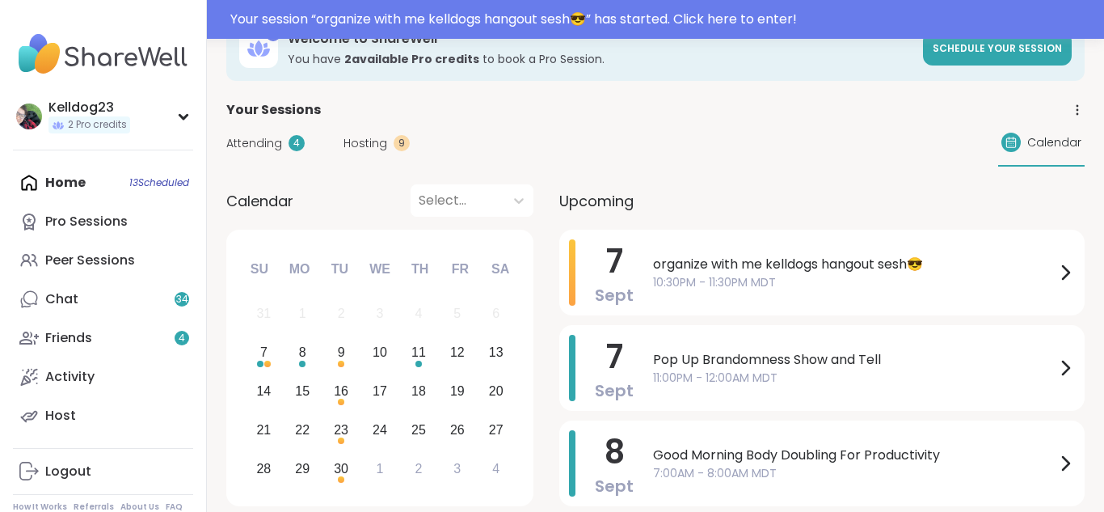
scroll to position [0, 0]
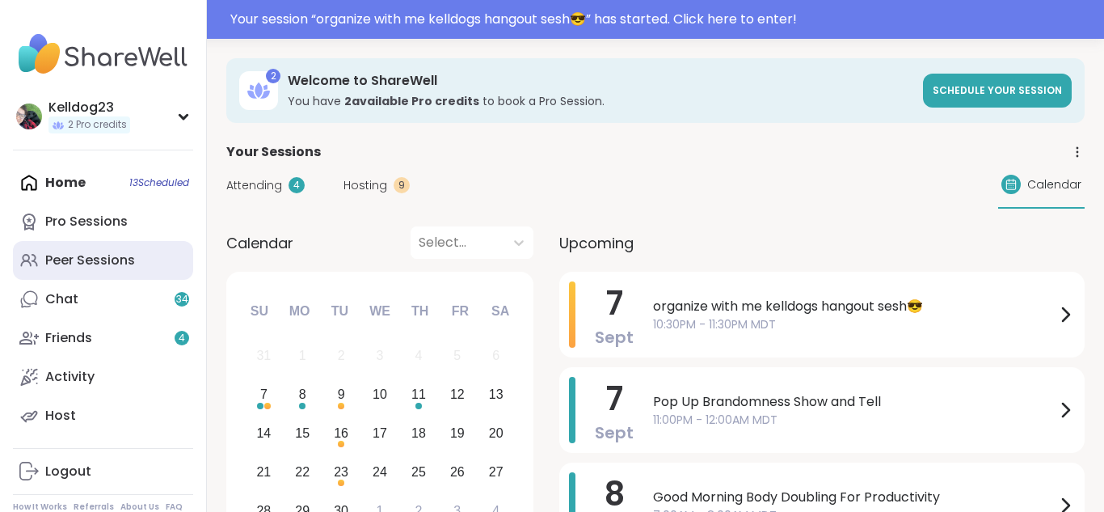
click at [135, 250] on link "Peer Sessions" at bounding box center [103, 260] width 180 height 39
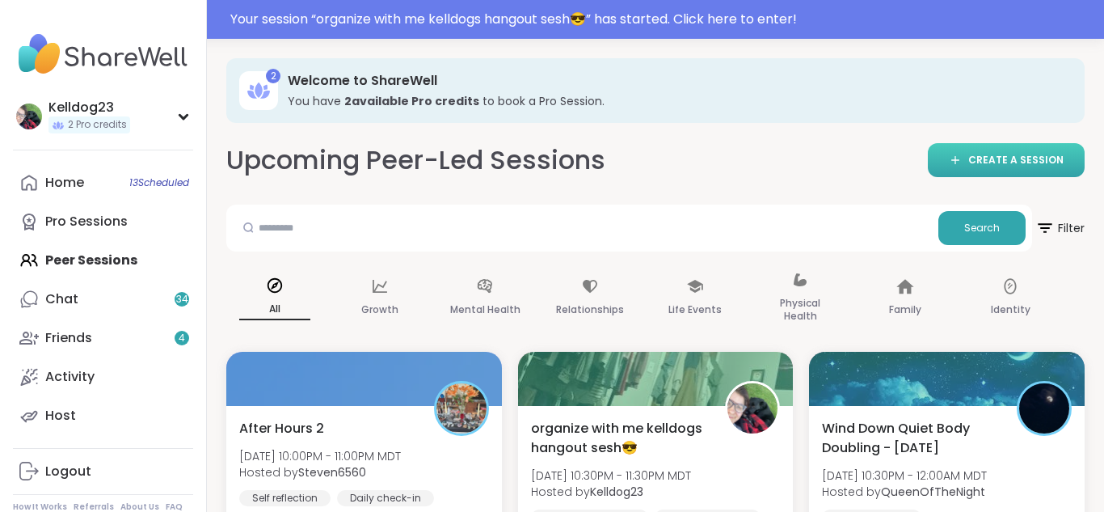
click at [964, 152] on link "CREATE A SESSION" at bounding box center [1006, 160] width 157 height 34
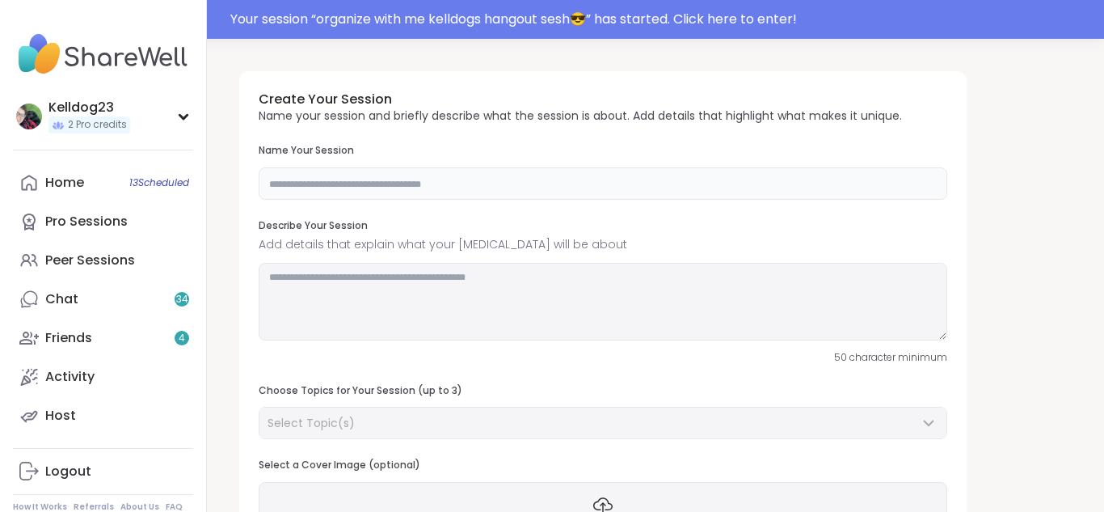
click at [491, 187] on input "text" at bounding box center [603, 183] width 689 height 32
type input "**********"
click at [398, 293] on textarea at bounding box center [603, 302] width 689 height 78
type textarea "**********"
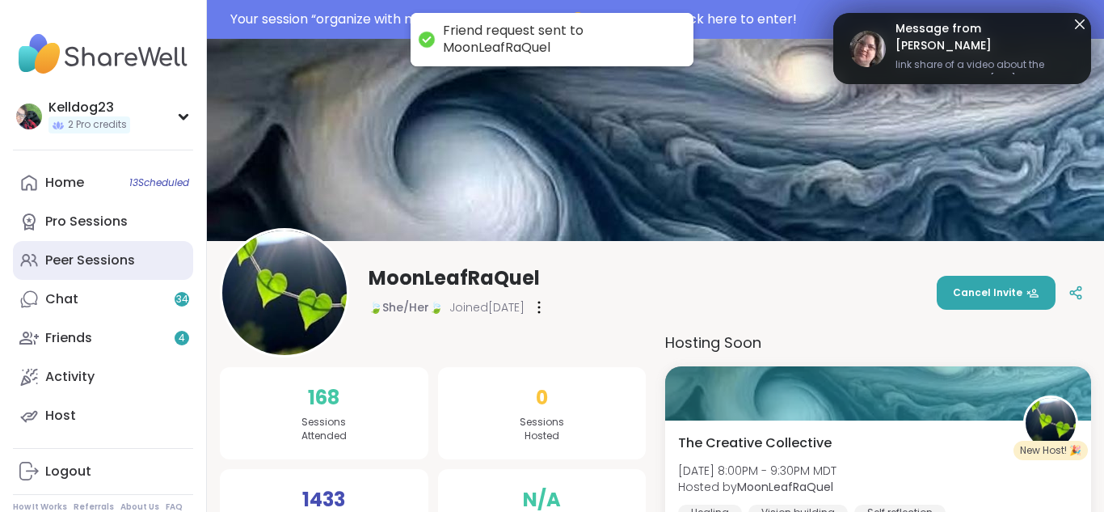
click at [91, 256] on div "Peer Sessions" at bounding box center [90, 260] width 90 height 18
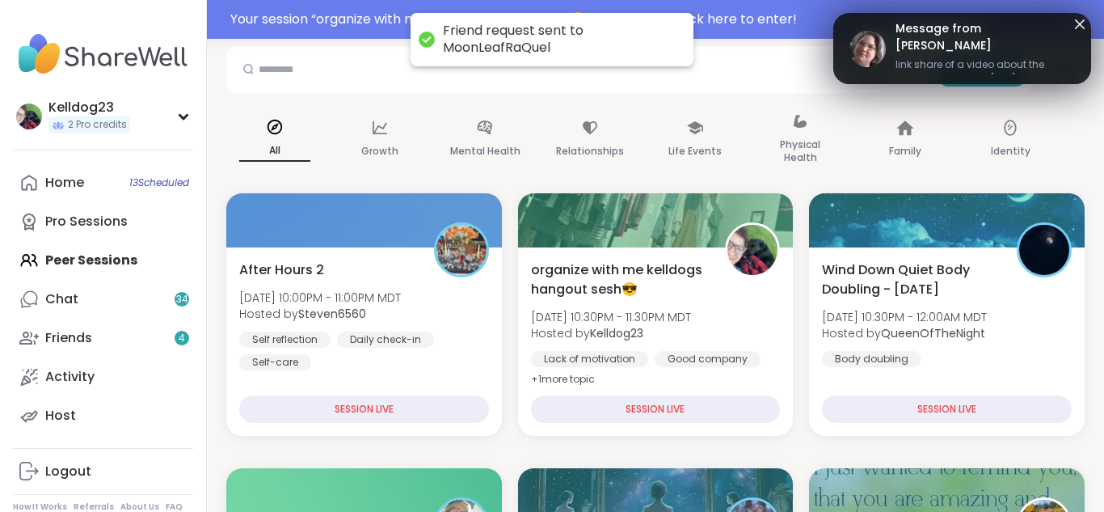
scroll to position [194, 0]
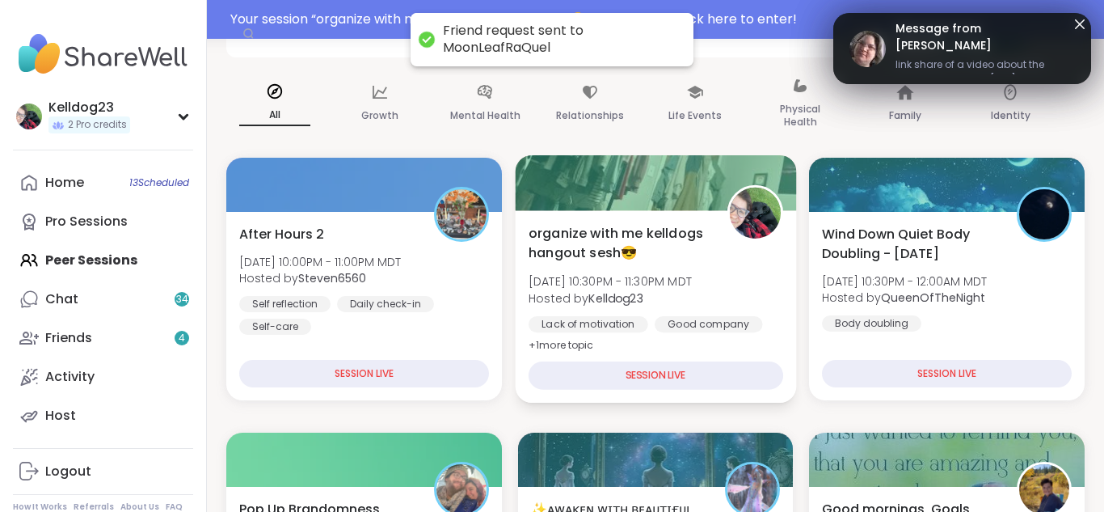
click at [650, 247] on span "organize with me kelldogs hangout sesh😎" at bounding box center [619, 243] width 180 height 40
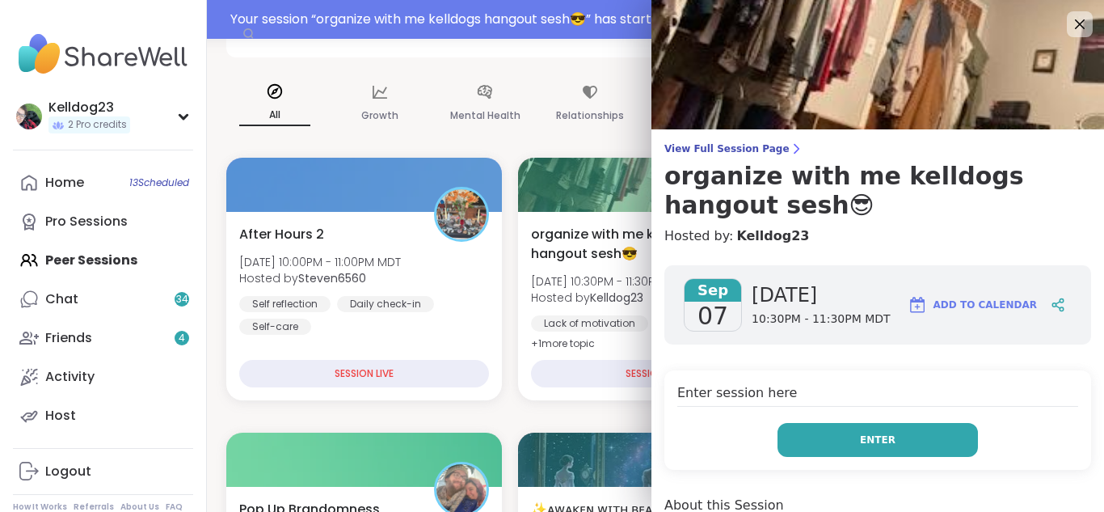
click at [868, 448] on button "Enter" at bounding box center [877, 440] width 200 height 34
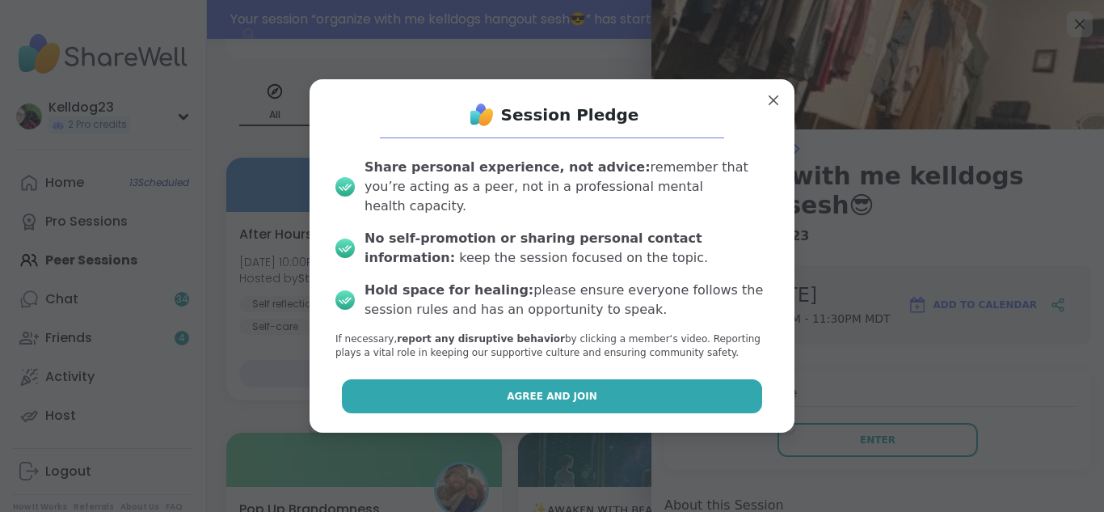
click at [427, 383] on button "Agree and Join" at bounding box center [552, 396] width 421 height 34
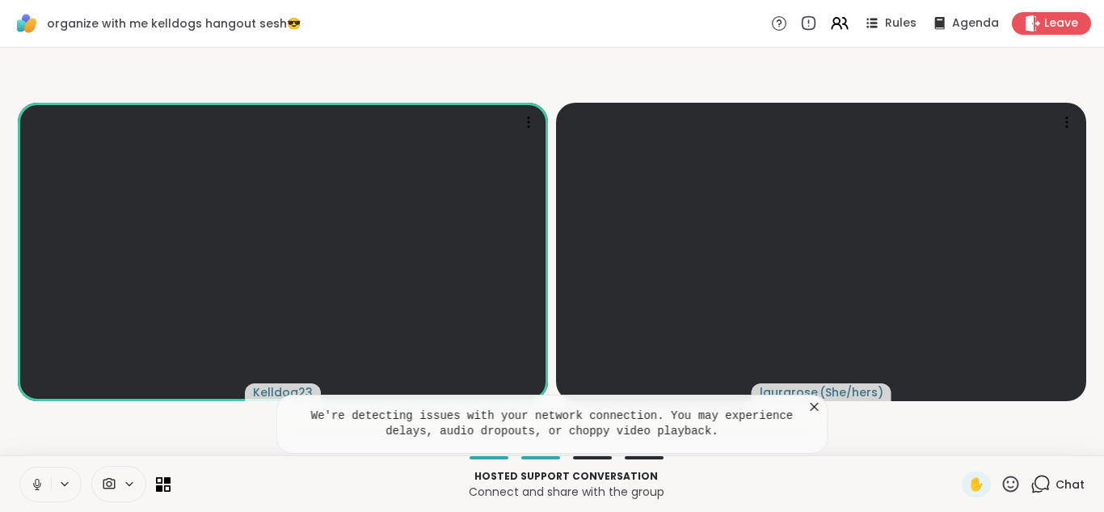
click at [810, 407] on icon at bounding box center [815, 406] width 16 height 16
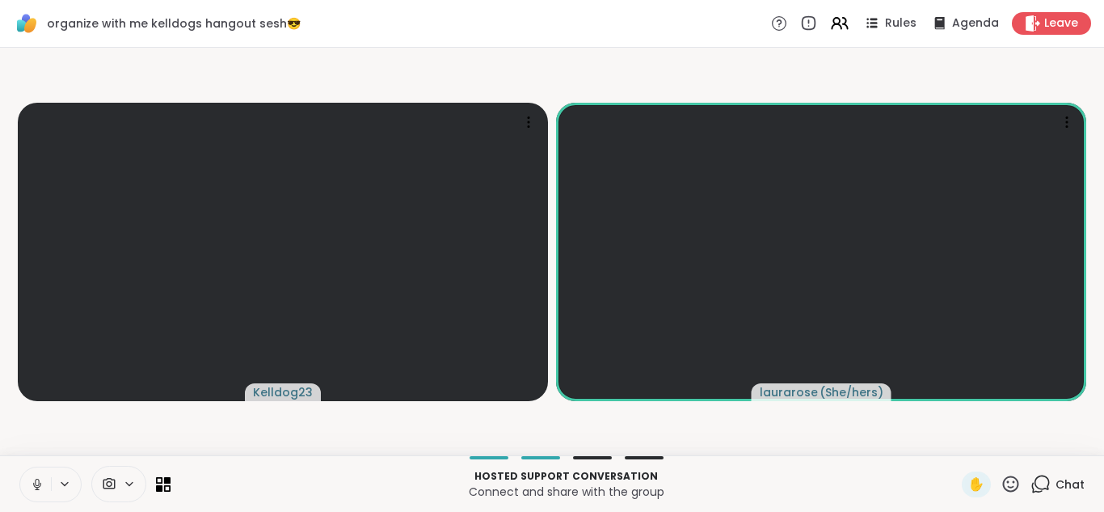
click at [27, 475] on button at bounding box center [35, 484] width 31 height 34
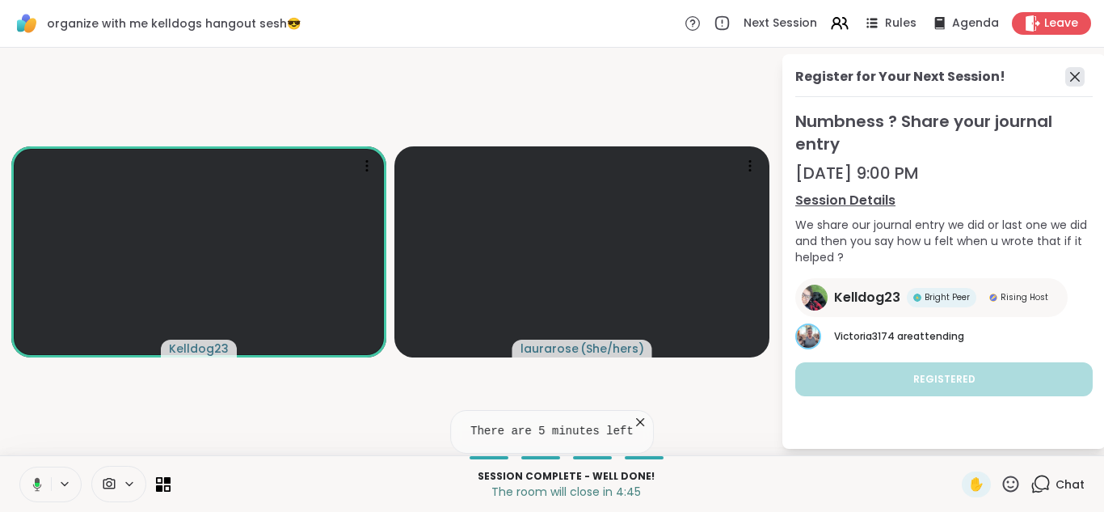
click at [1068, 74] on icon at bounding box center [1074, 76] width 19 height 19
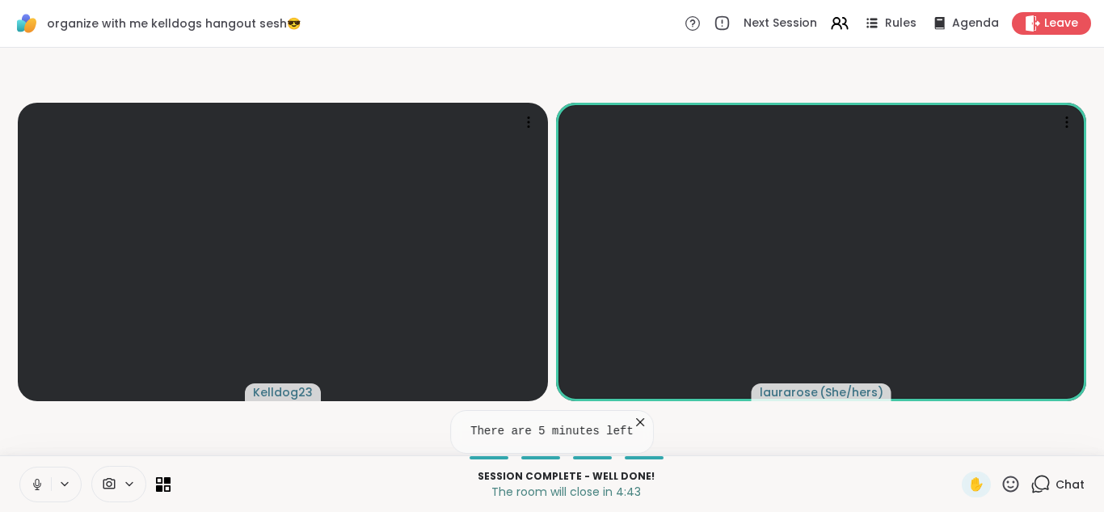
click at [634, 415] on icon at bounding box center [640, 422] width 16 height 16
